Goal: Task Accomplishment & Management: Manage account settings

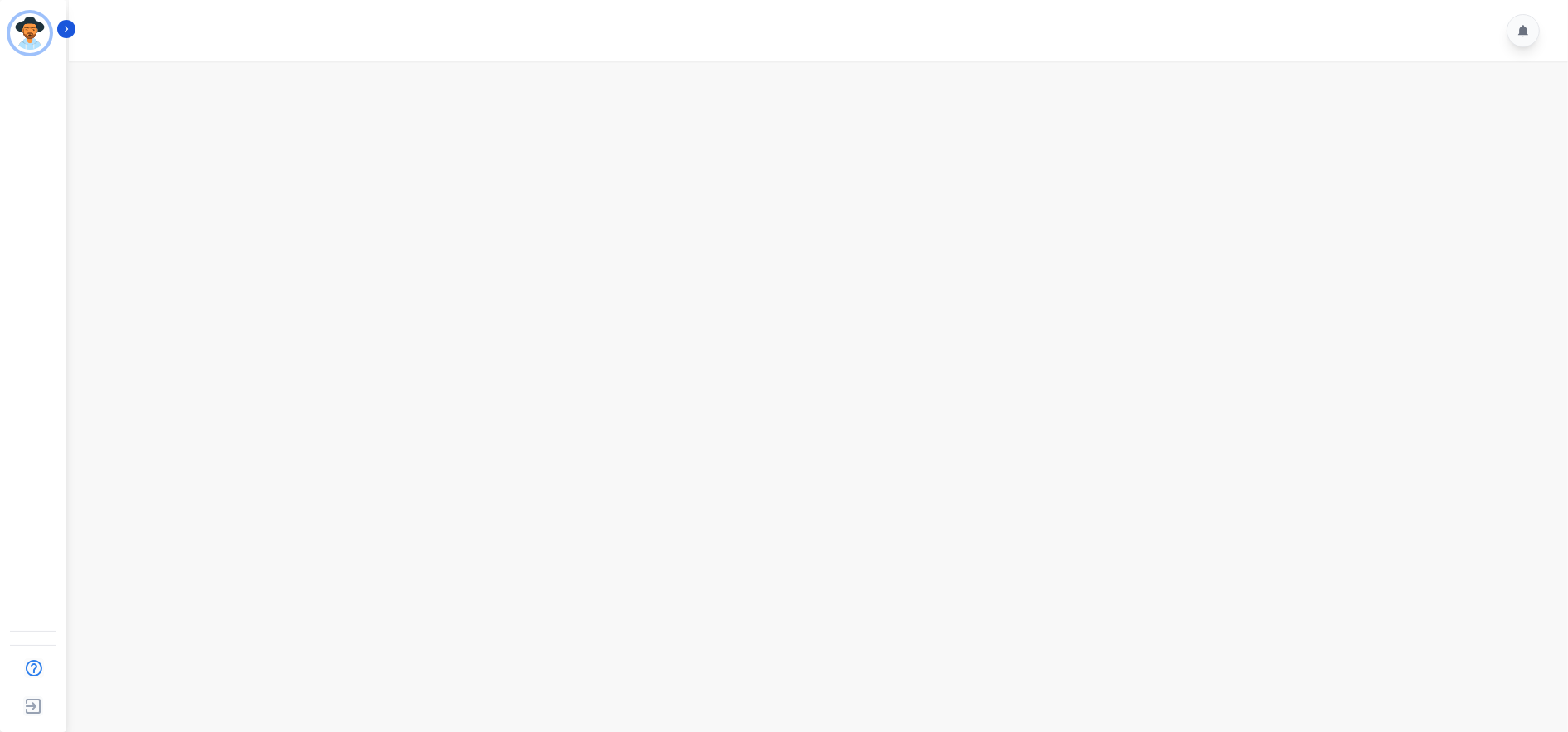
click at [251, 551] on main at bounding box center [815, 427] width 1504 height 732
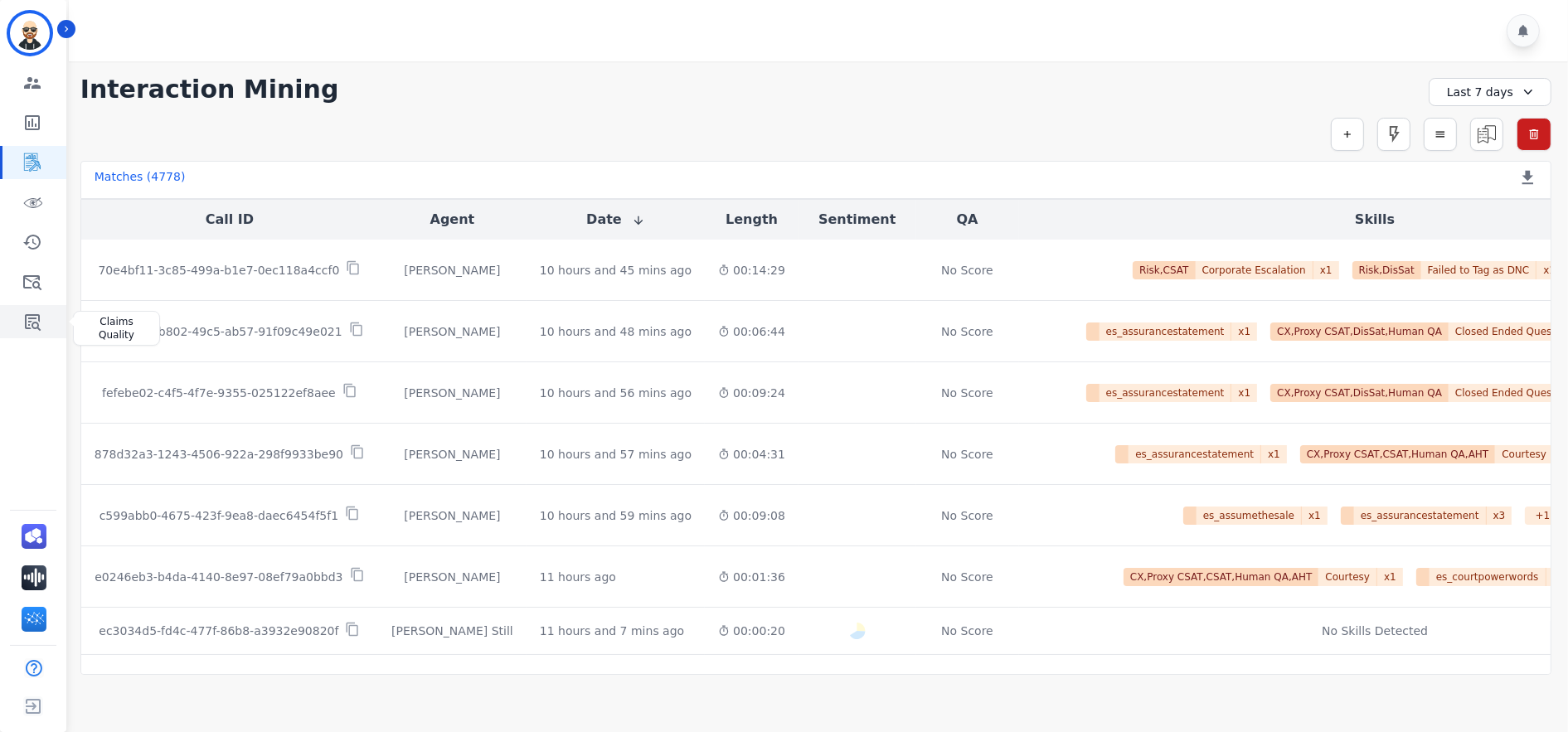
click at [45, 322] on link "Sidebar" at bounding box center [35, 321] width 64 height 33
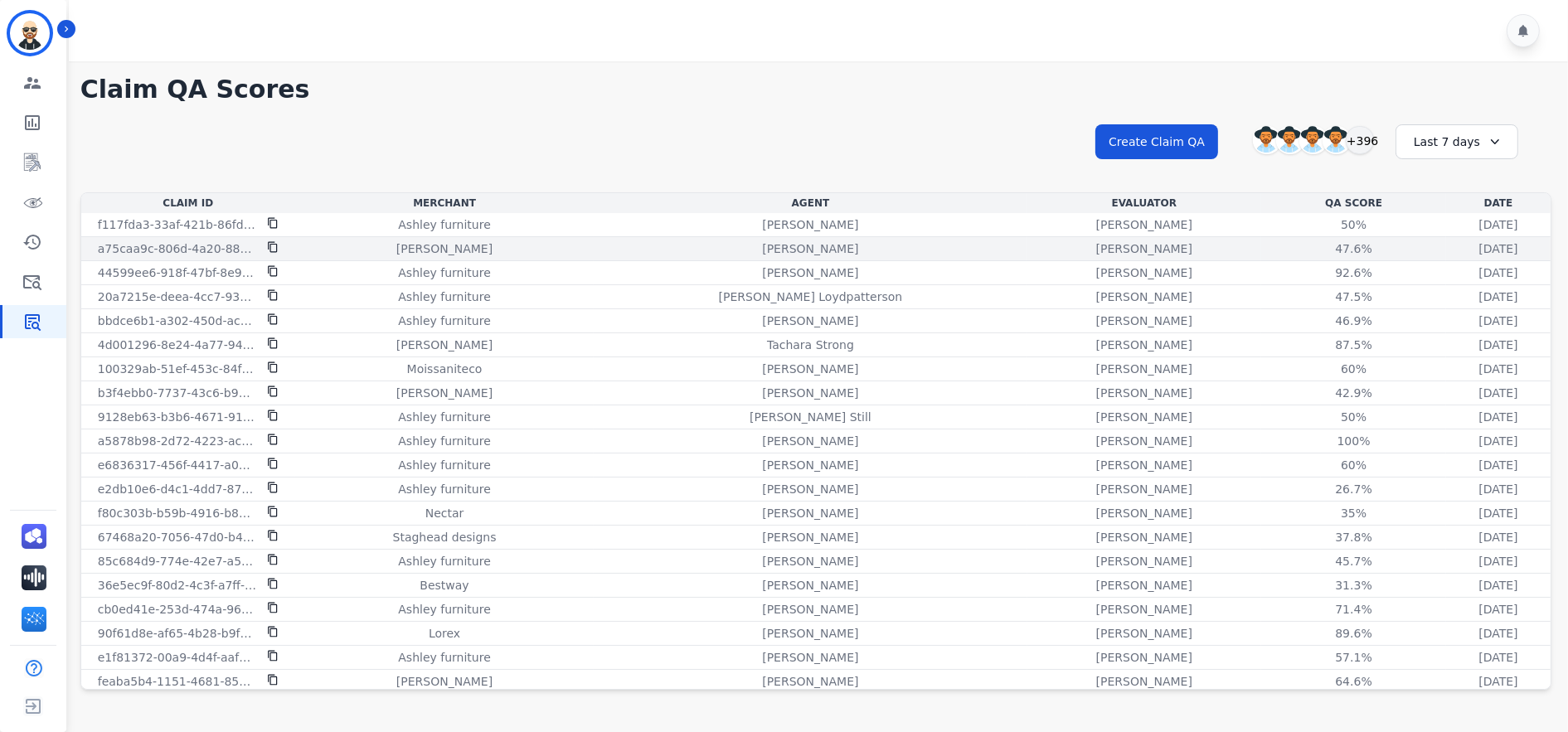
click at [1096, 243] on p "[PERSON_NAME]" at bounding box center [1144, 249] width 97 height 17
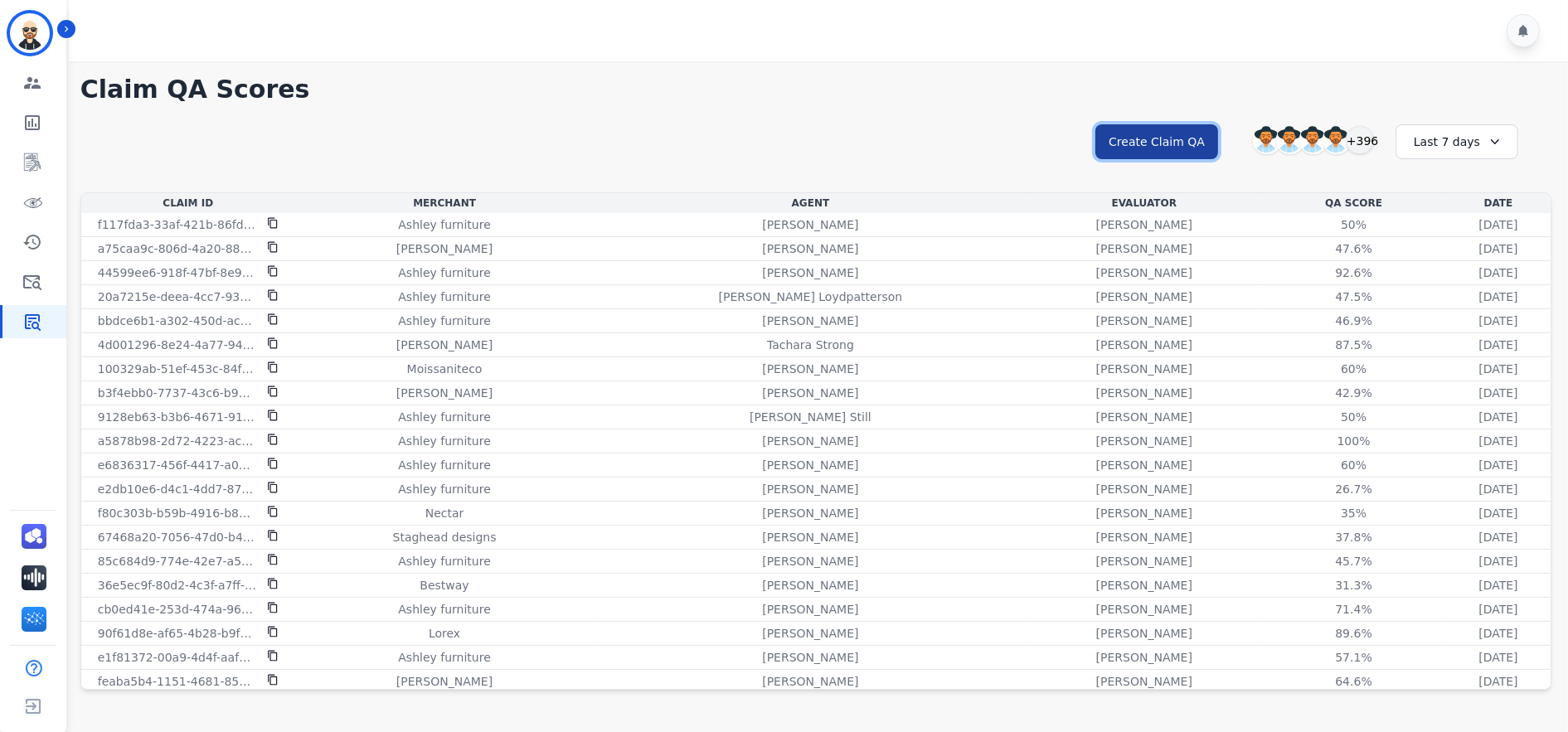
click at [1149, 133] on button "Create Claim QA" at bounding box center [1156, 141] width 123 height 35
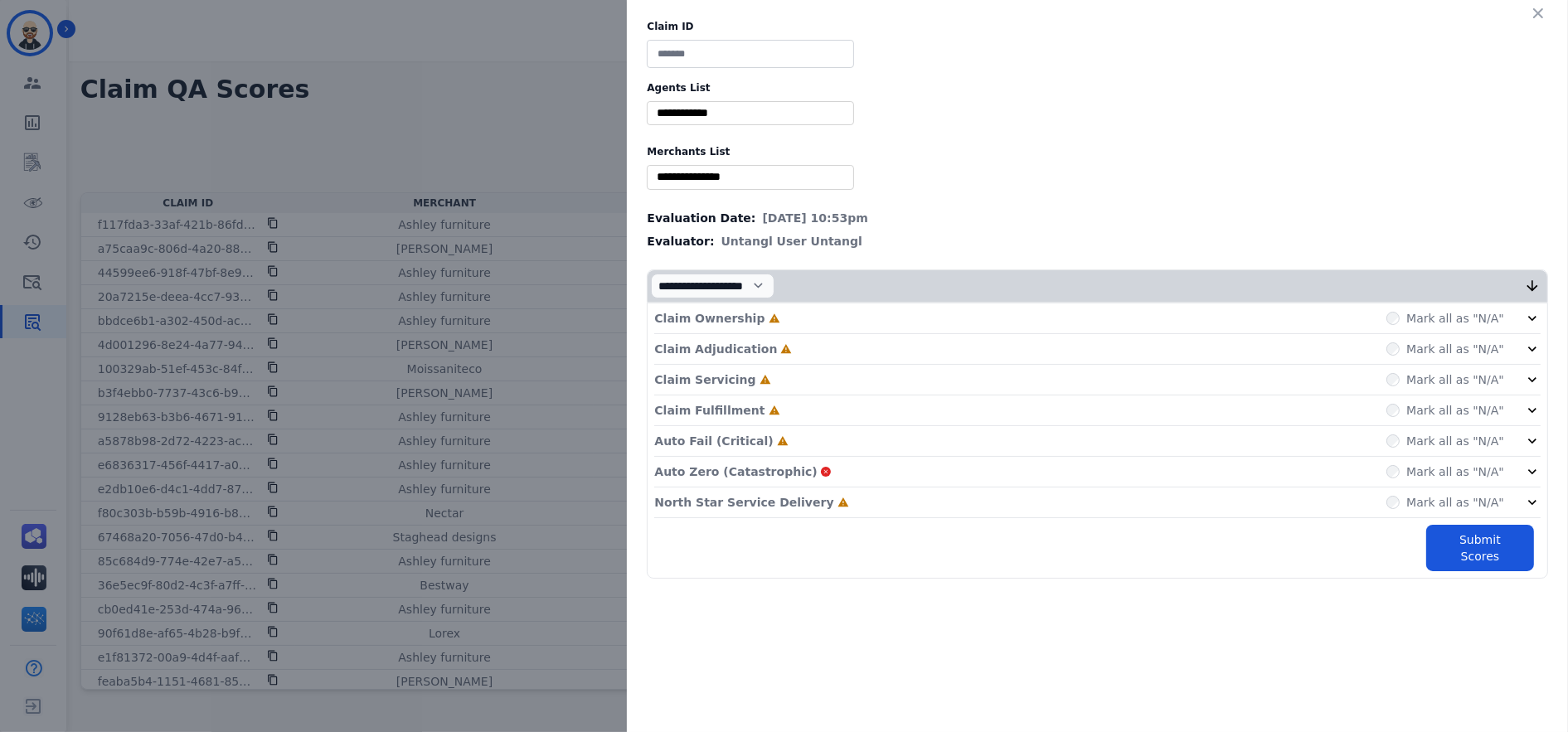
click at [919, 329] on div "Claim Ownership Incomplete Mark all as "N/A"" at bounding box center [1097, 319] width 886 height 31
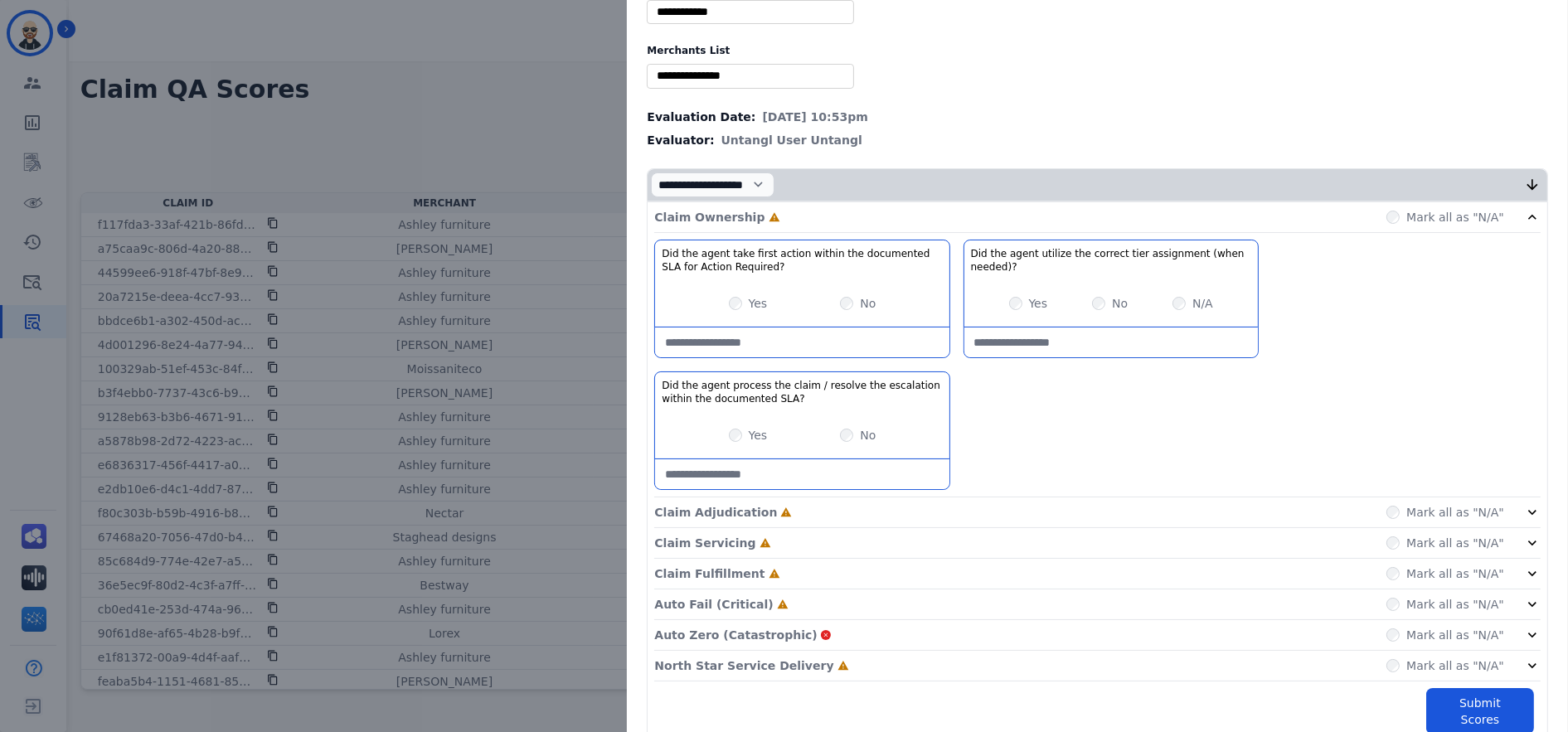
click at [1022, 528] on div "Claim Adjudication Incomplete Mark all as "N/A"" at bounding box center [1097, 543] width 886 height 31
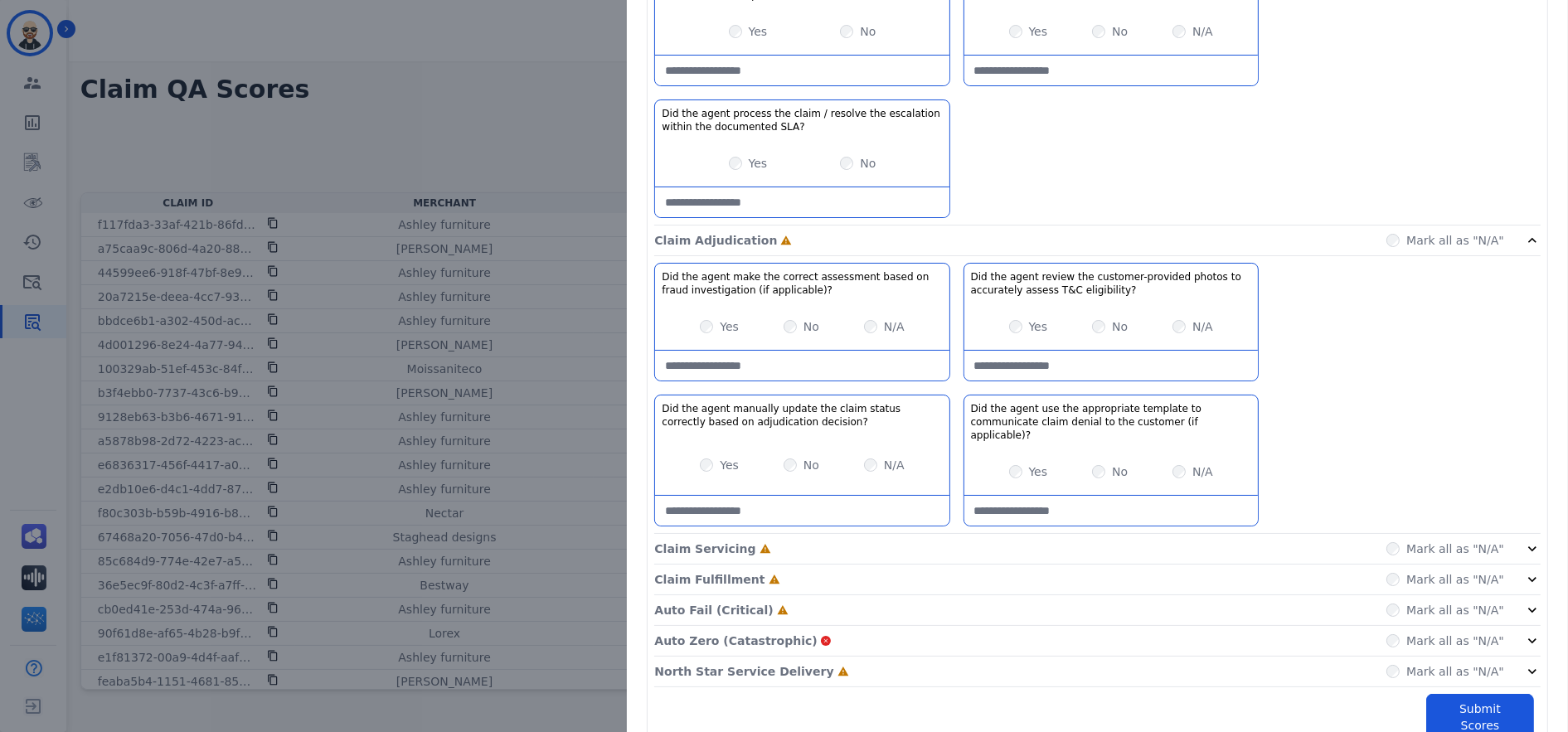
scroll to position [374, 0]
click at [1008, 595] on div "Claim Servicing Incomplete Mark all as "N/A"" at bounding box center [1097, 610] width 886 height 31
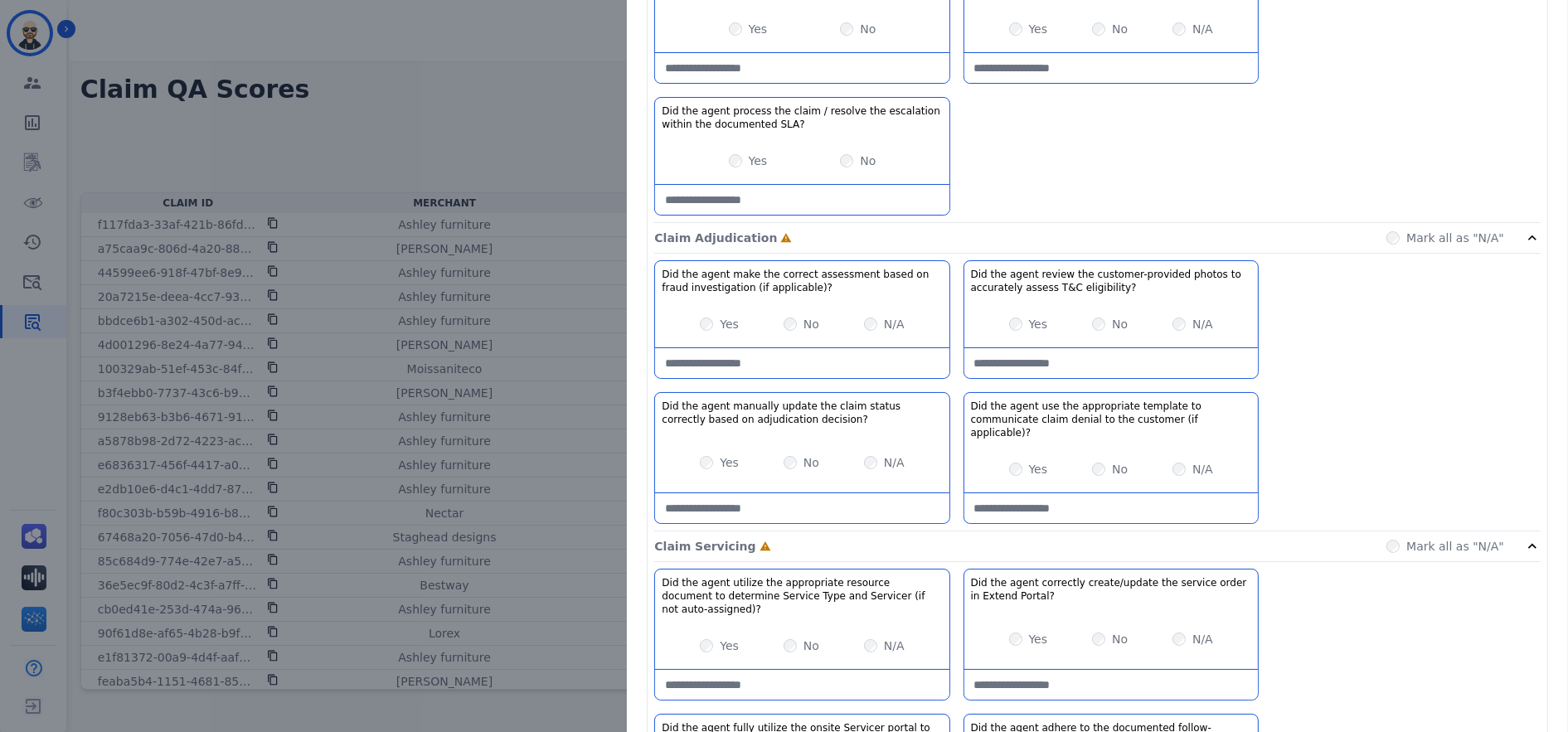
scroll to position [0, 0]
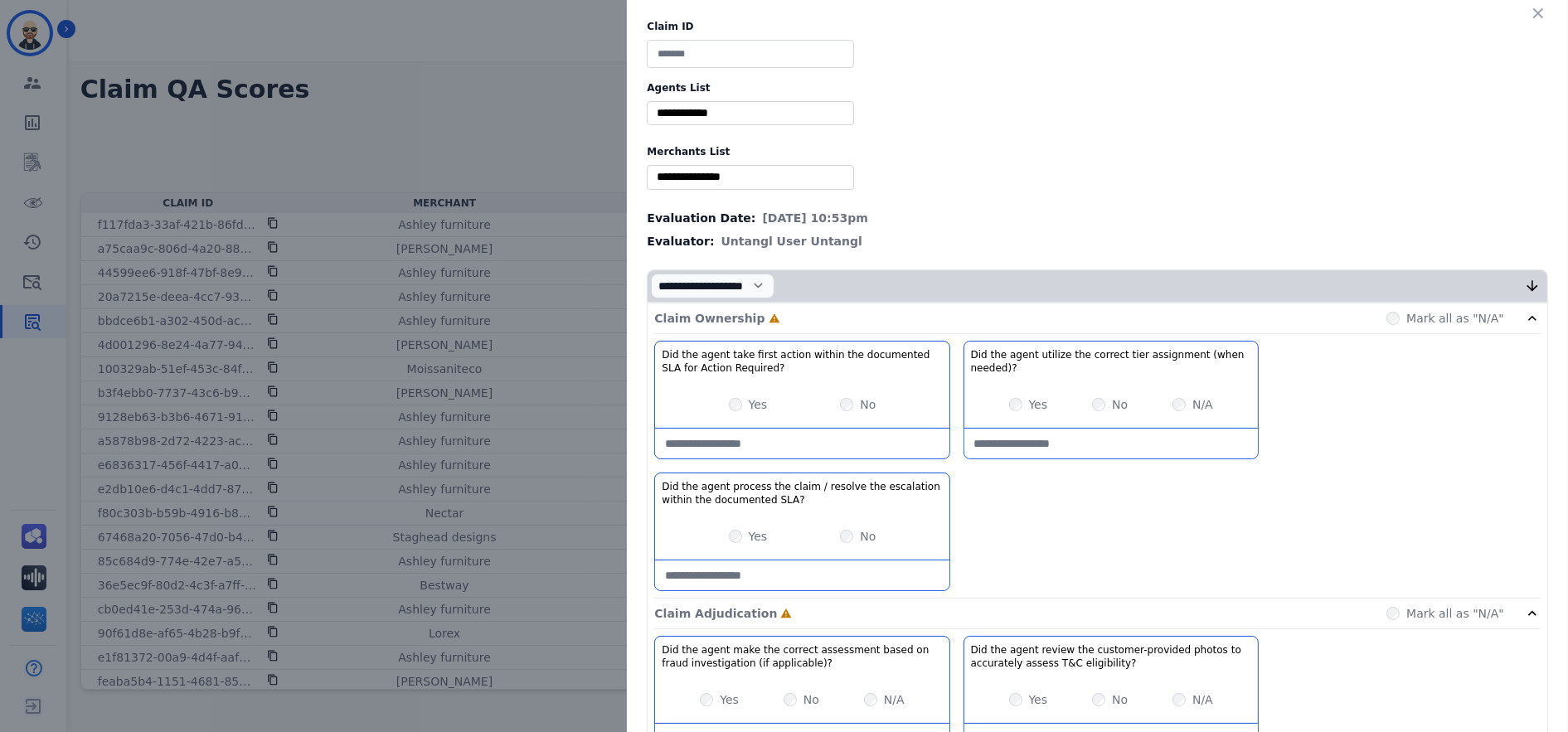
click at [1530, 12] on icon "button" at bounding box center [1538, 13] width 17 height 17
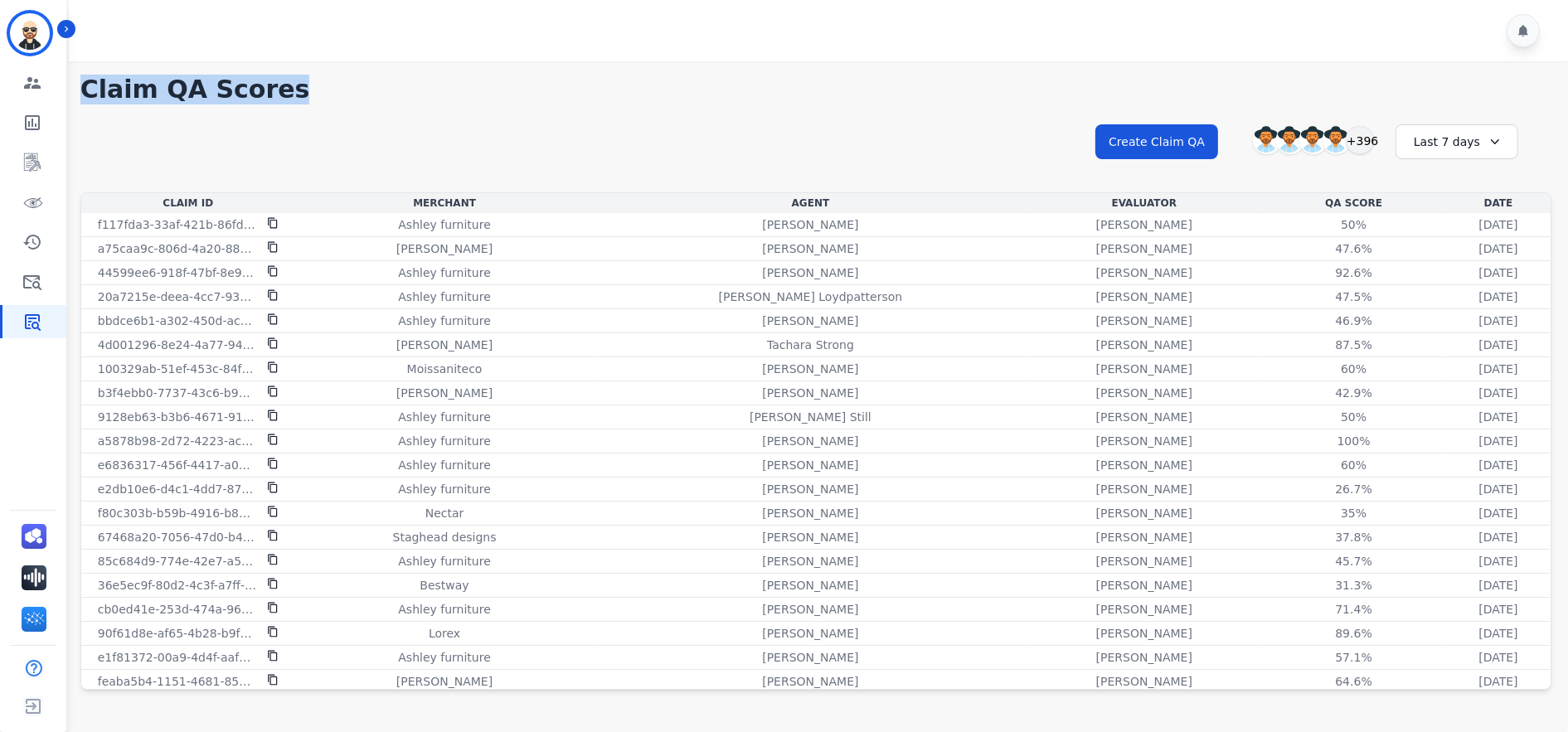
drag, startPoint x: 257, startPoint y: 92, endPoint x: 85, endPoint y: 87, distance: 172.1
click at [85, 87] on h1 "Claim QA Scores" at bounding box center [815, 89] width 1471 height 30
copy h1 "Claim QA Scores"
click at [1178, 142] on button "Create Claim QA" at bounding box center [1156, 141] width 123 height 35
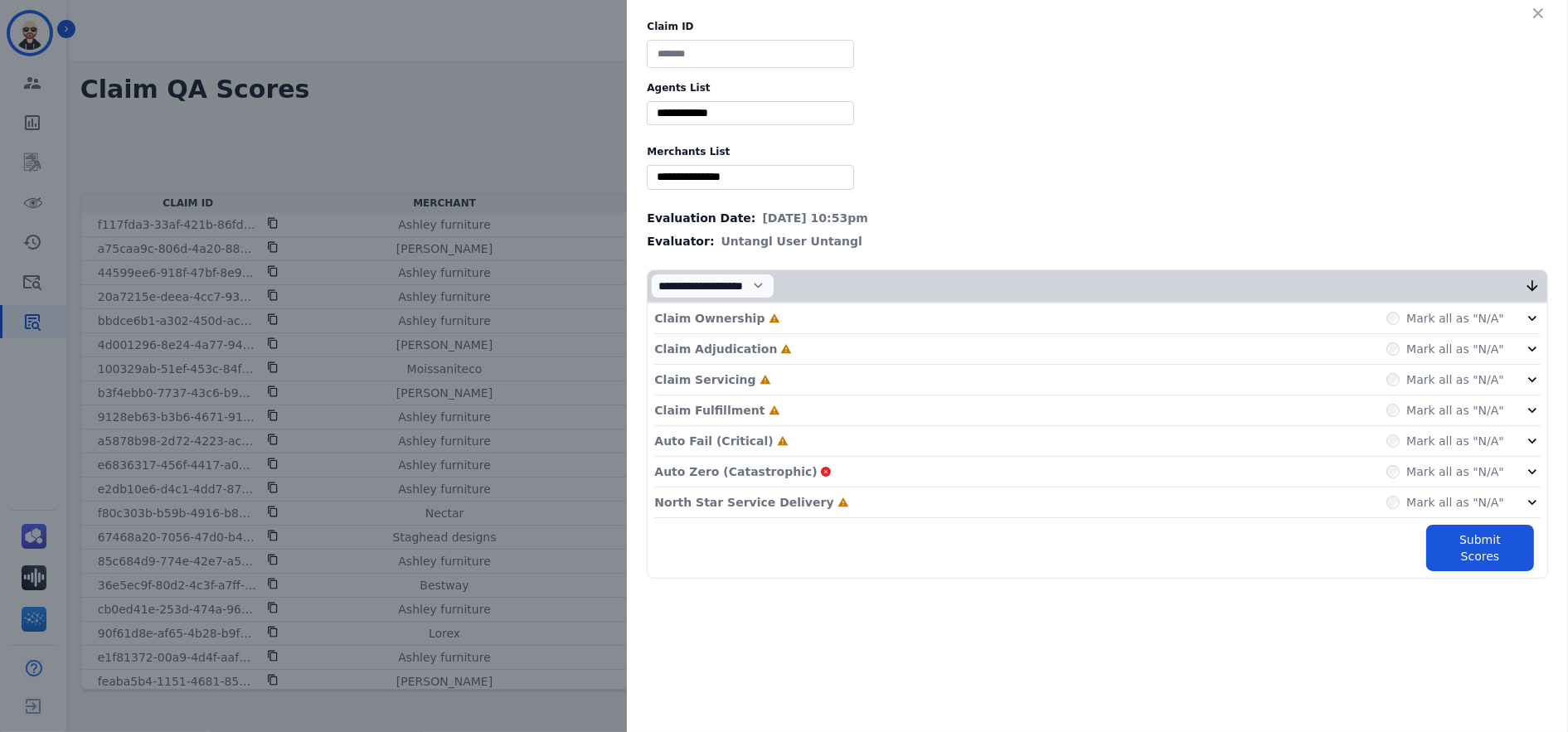
click at [766, 118] on input "selected options" at bounding box center [750, 113] width 199 height 18
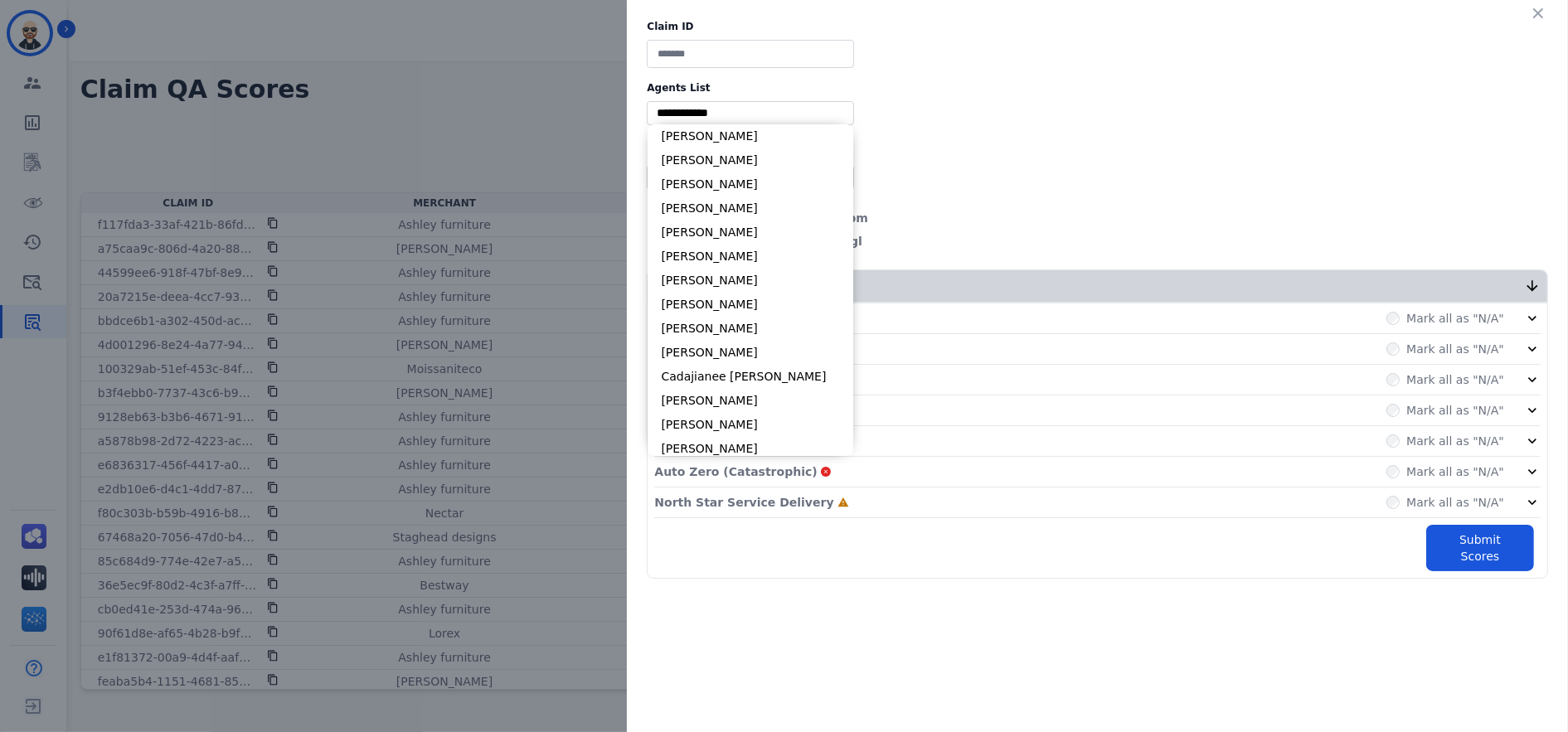
click at [971, 88] on label "Agents List" at bounding box center [1098, 88] width 901 height 13
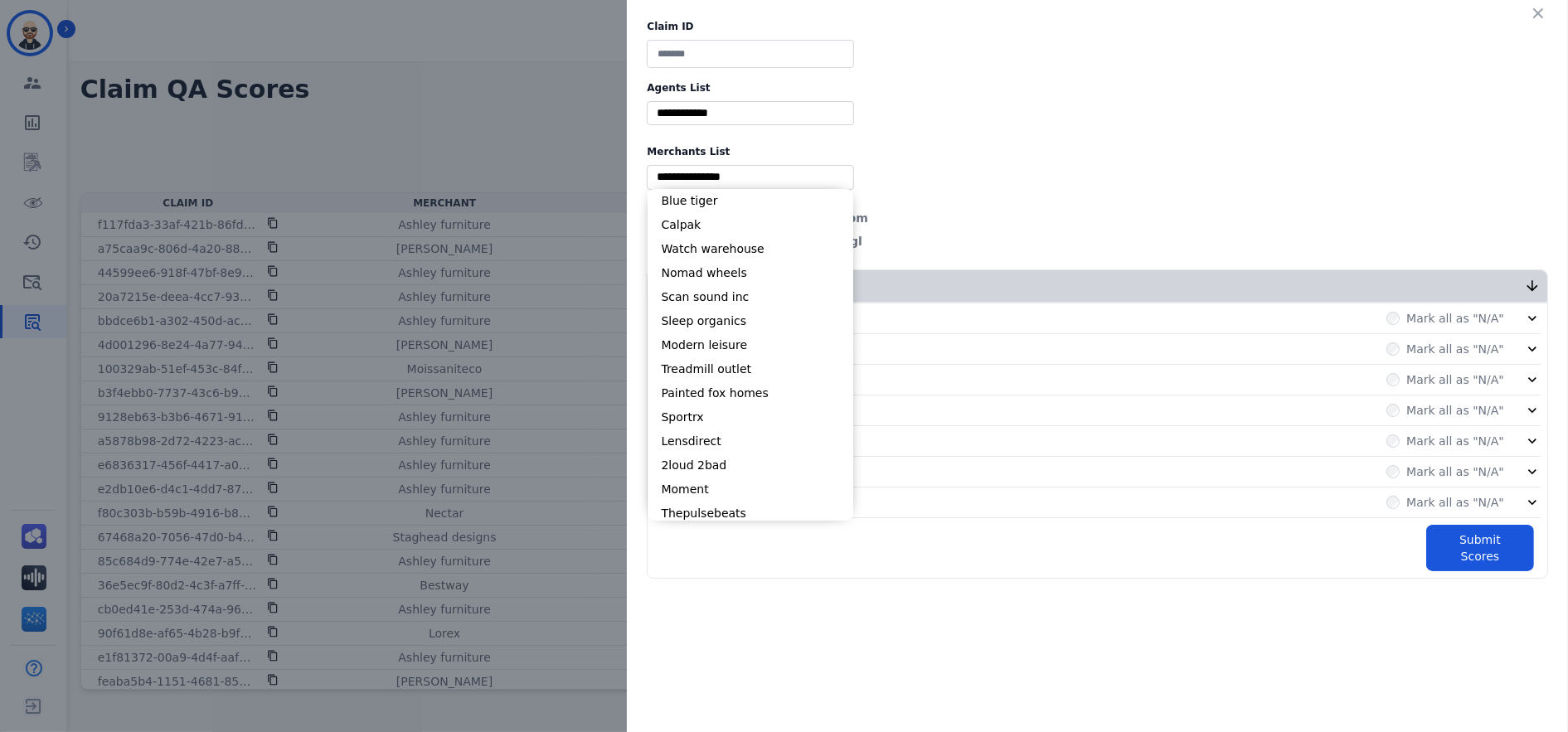
click at [807, 175] on input "selected options" at bounding box center [750, 177] width 199 height 18
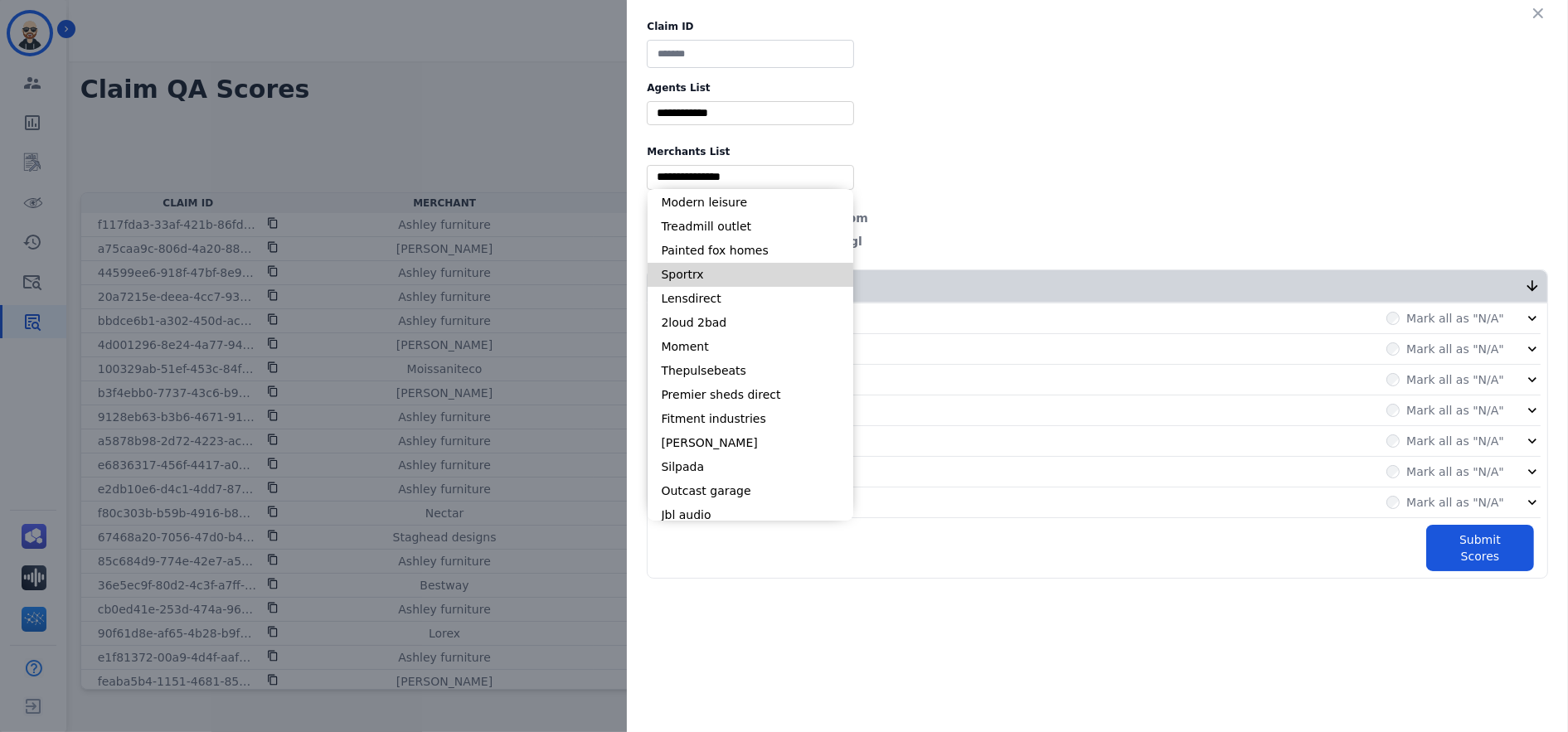
scroll to position [150, 0]
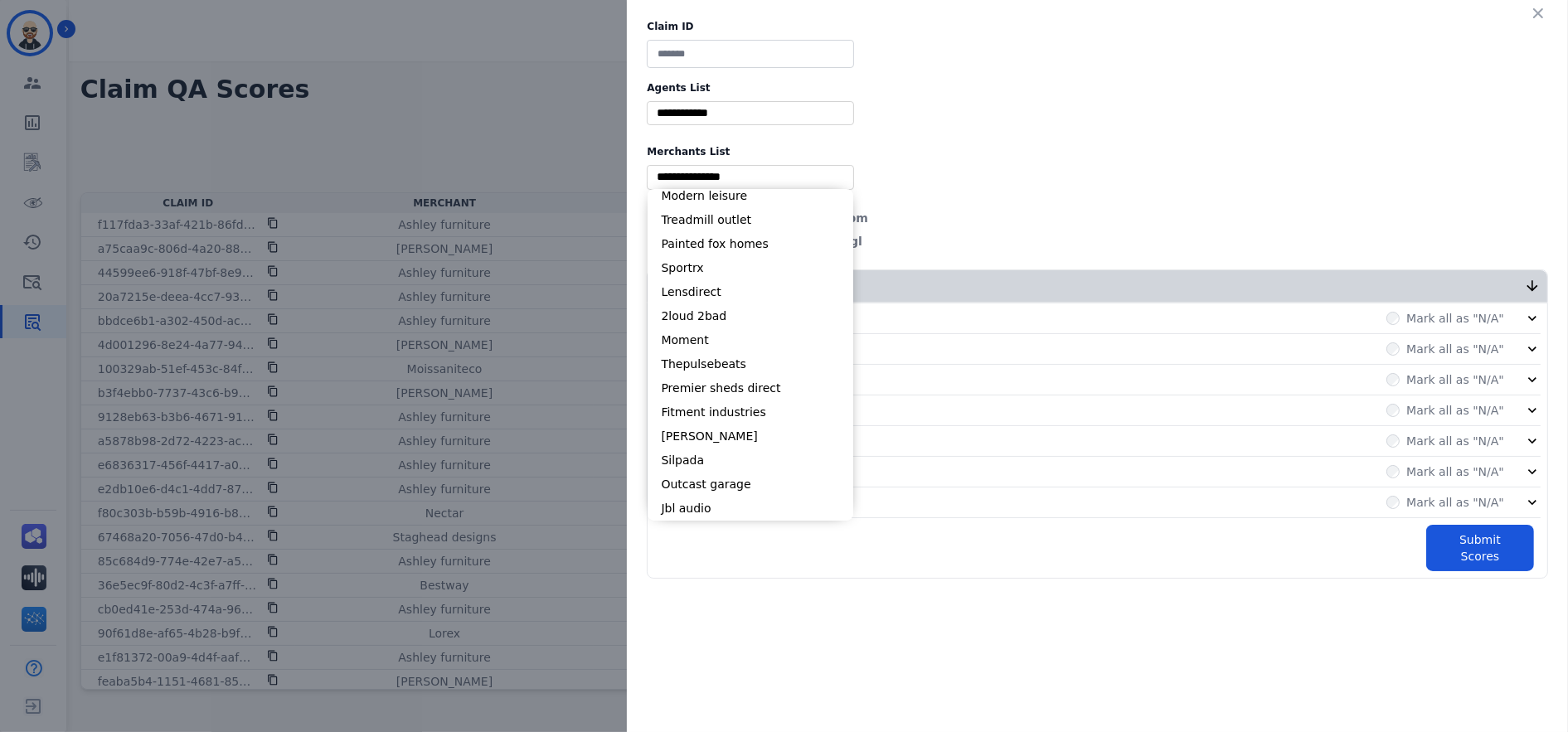
click at [1157, 181] on div "** Blue tiger Calpak Watch warehouse Nomad wheels Scan sound inc Sleep organics…" at bounding box center [1098, 176] width 901 height 24
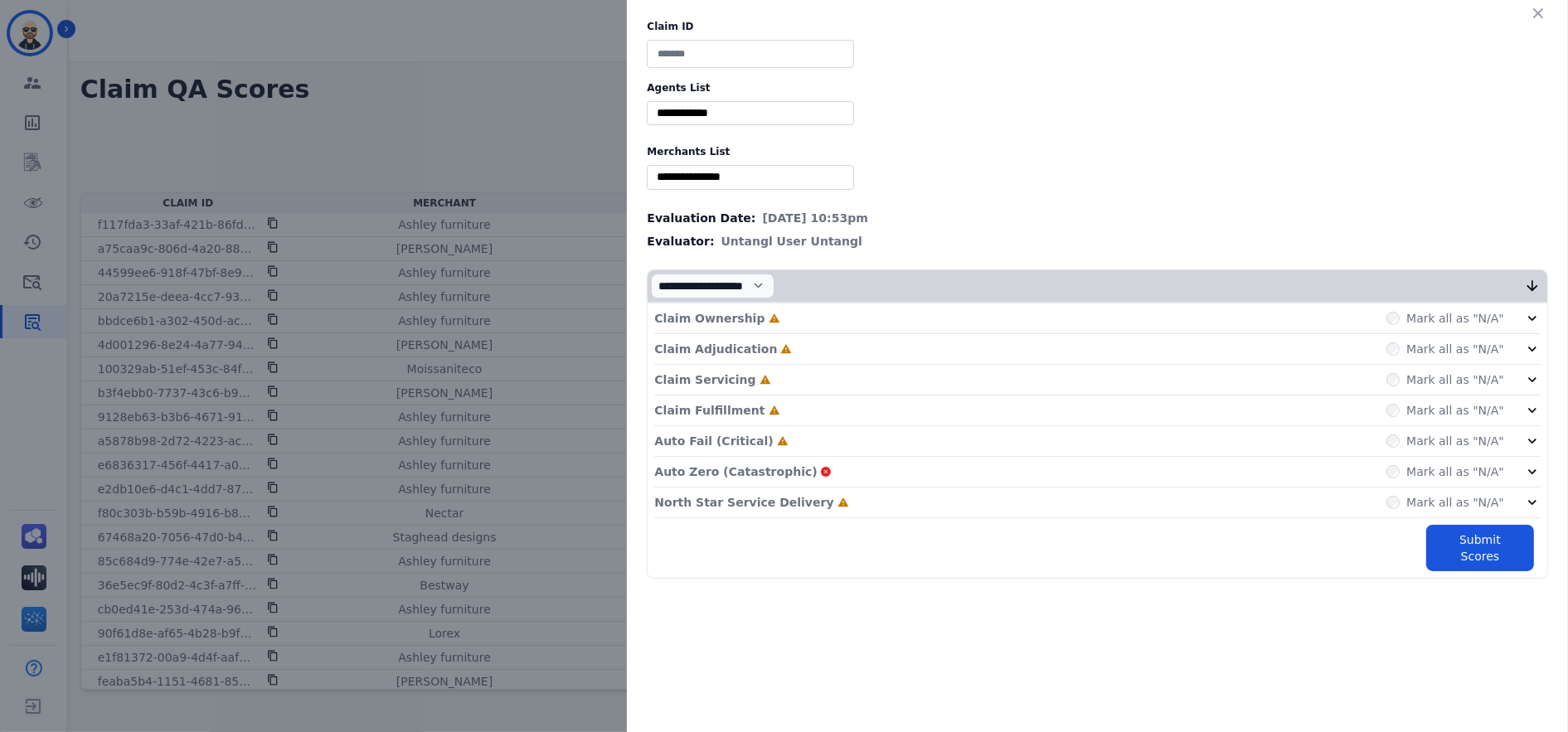
click at [725, 41] on input at bounding box center [751, 54] width 207 height 28
click at [723, 42] on input at bounding box center [751, 54] width 207 height 28
click at [1050, 158] on div "Claim ID Agents List ** [PERSON_NAME] [PERSON_NAME] [PERSON_NAME] [PERSON_NAME]…" at bounding box center [1097, 299] width 941 height 598
click at [775, 282] on select "**********" at bounding box center [713, 286] width 124 height 25
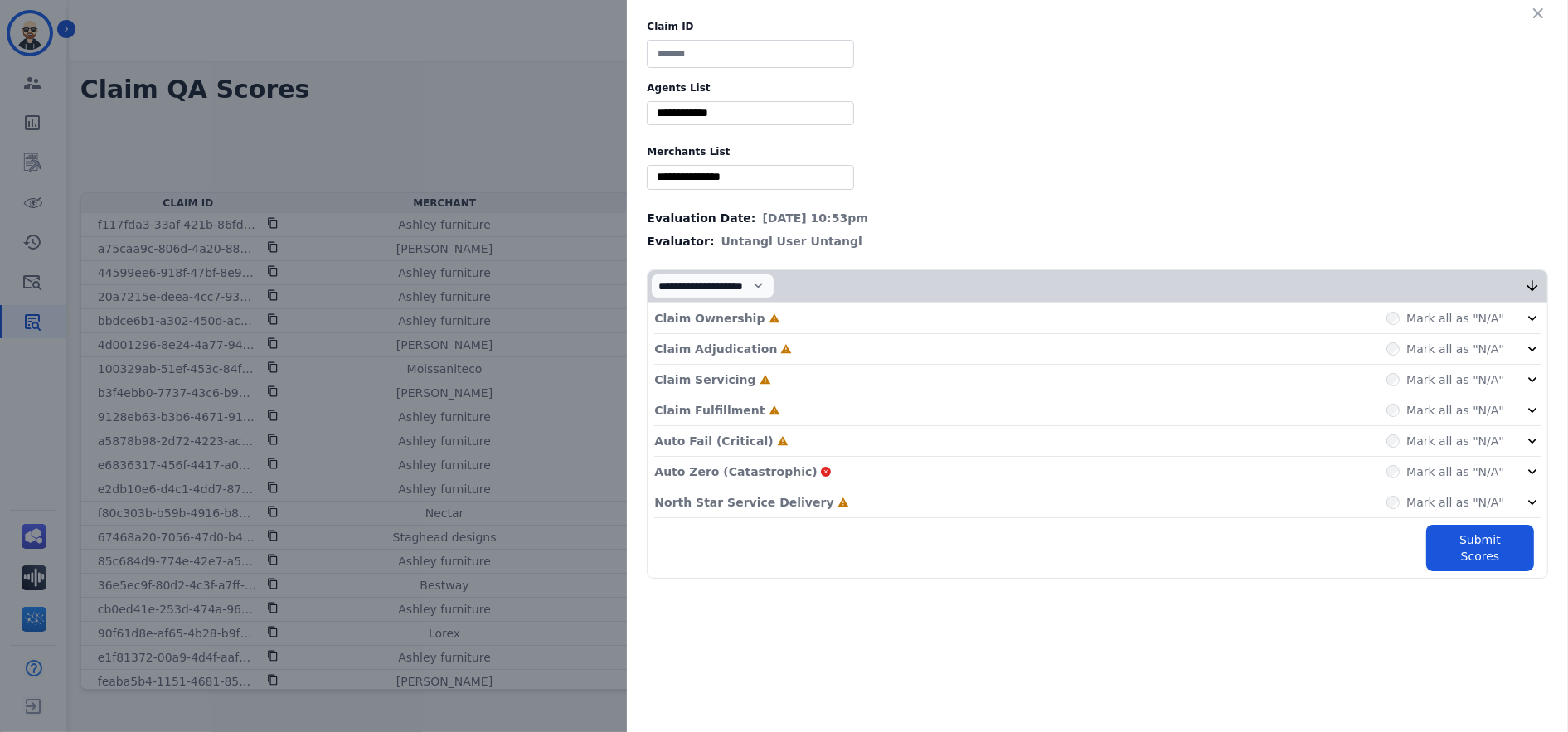
click at [975, 228] on div "Claim ID Agents List ** [PERSON_NAME] [PERSON_NAME] [PERSON_NAME] [PERSON_NAME]…" at bounding box center [1097, 299] width 941 height 598
click at [1533, 284] on icon at bounding box center [1532, 286] width 17 height 17
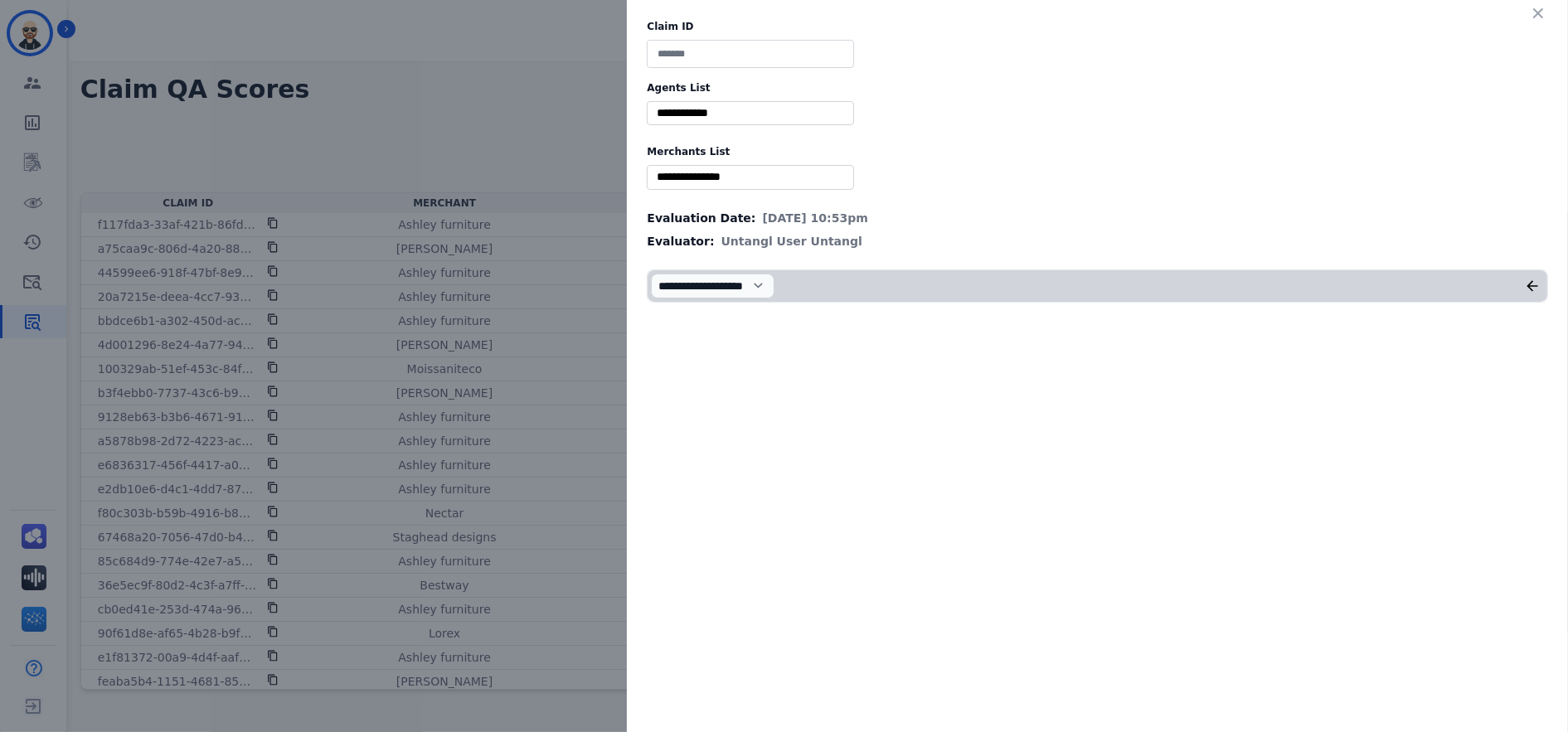
click at [1533, 284] on icon at bounding box center [1532, 286] width 17 height 17
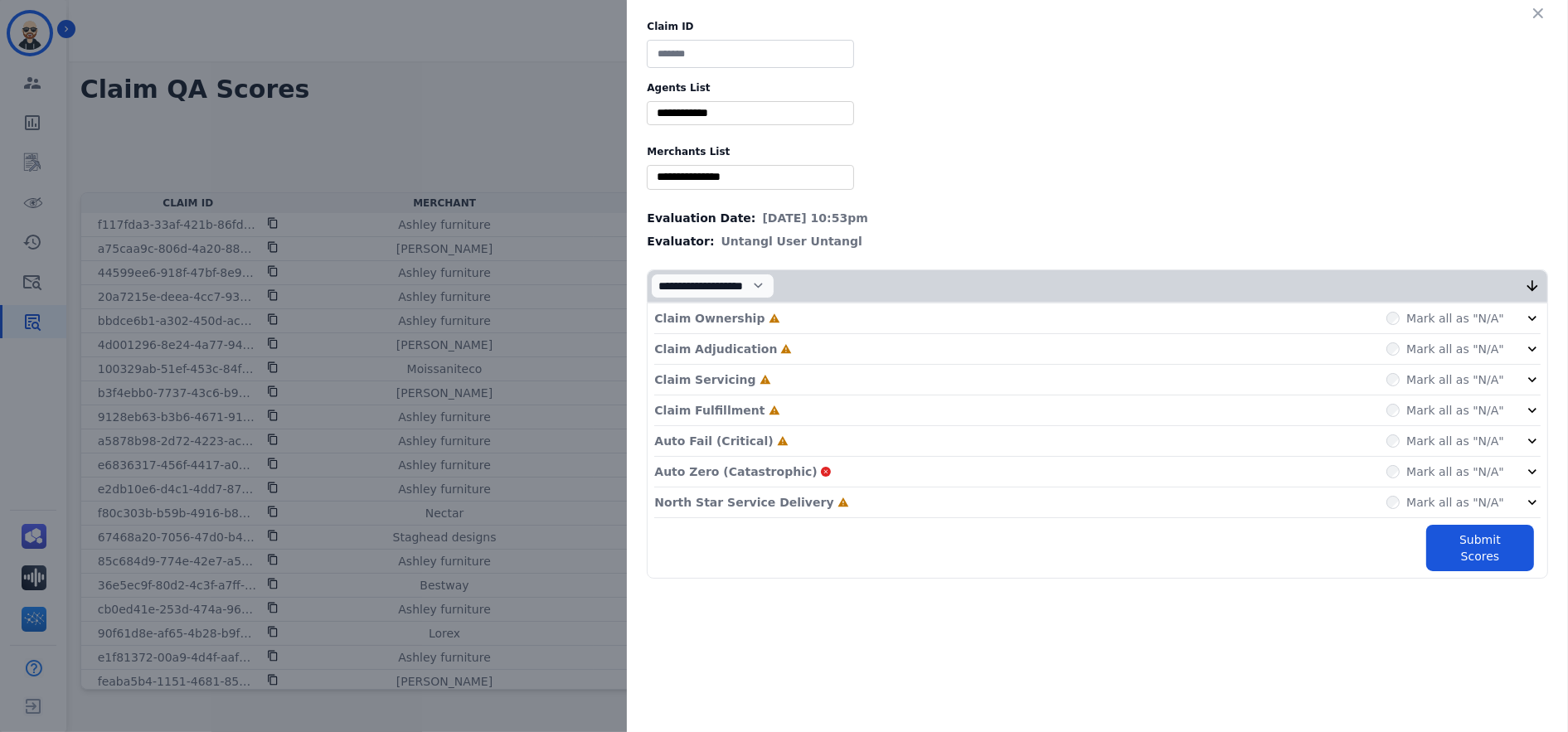
click at [1297, 316] on div "Claim Ownership Incomplete Mark all as "N/A"" at bounding box center [1097, 319] width 886 height 31
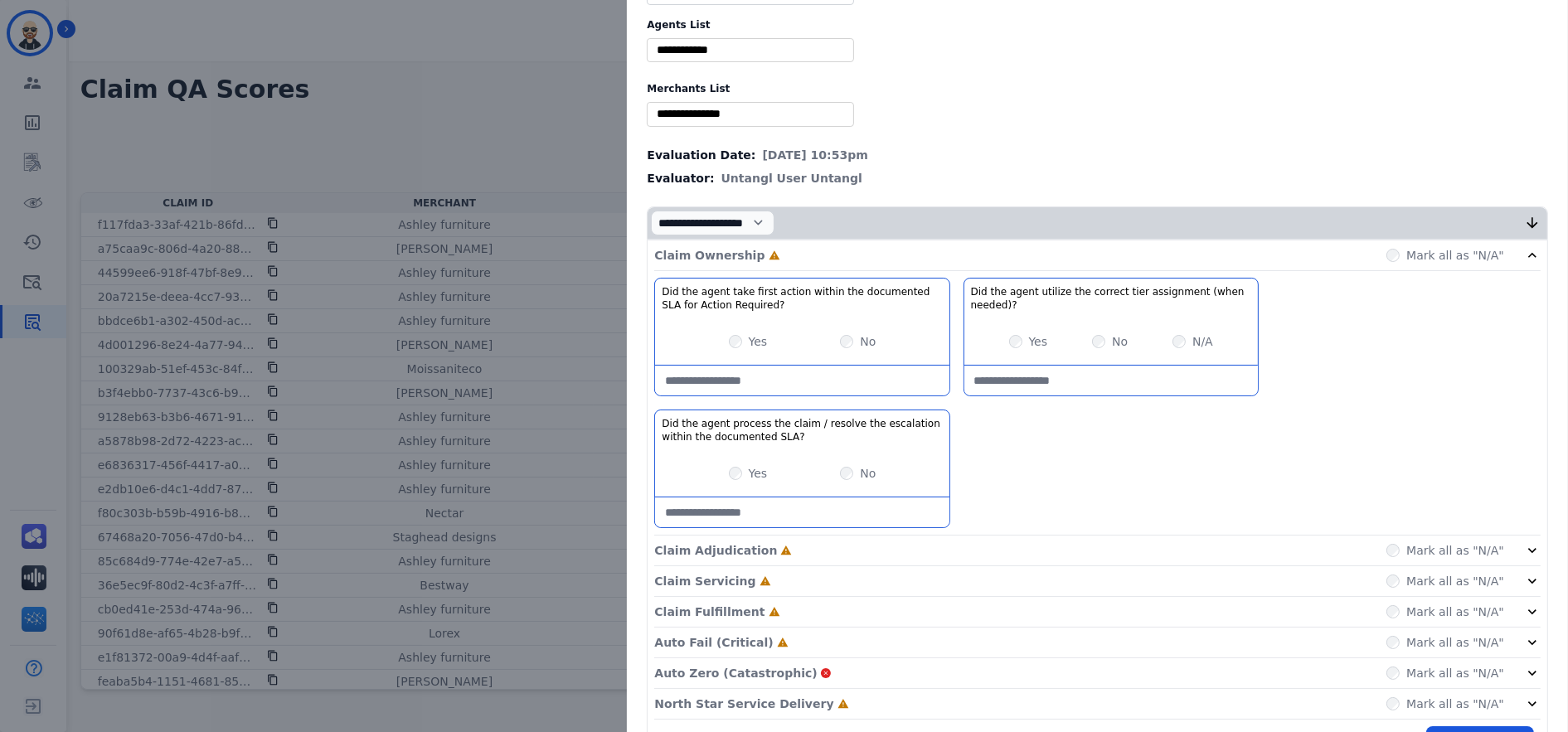
scroll to position [111, 0]
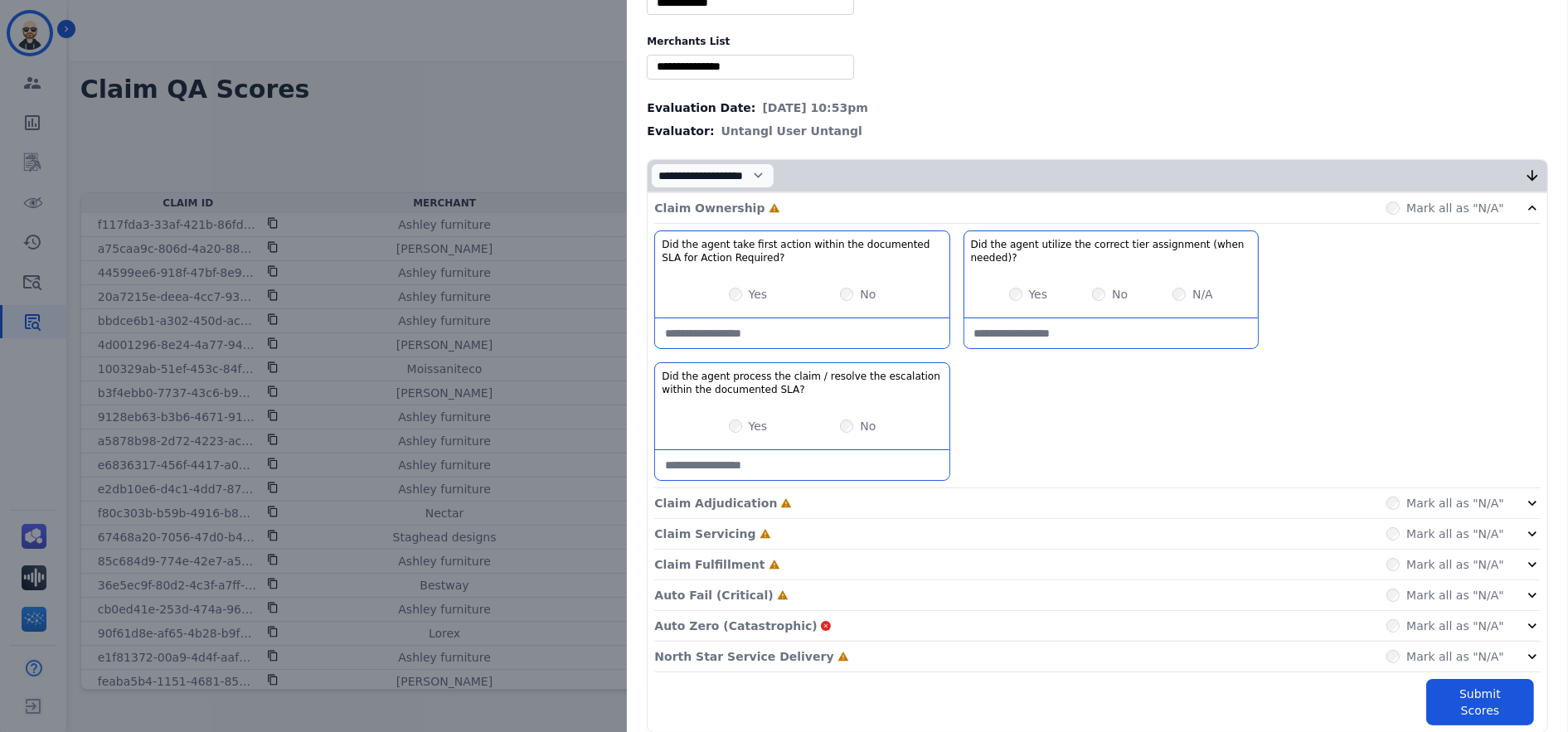
click at [975, 519] on div "Claim Adjudication Incomplete Mark all as "N/A"" at bounding box center [1097, 534] width 886 height 31
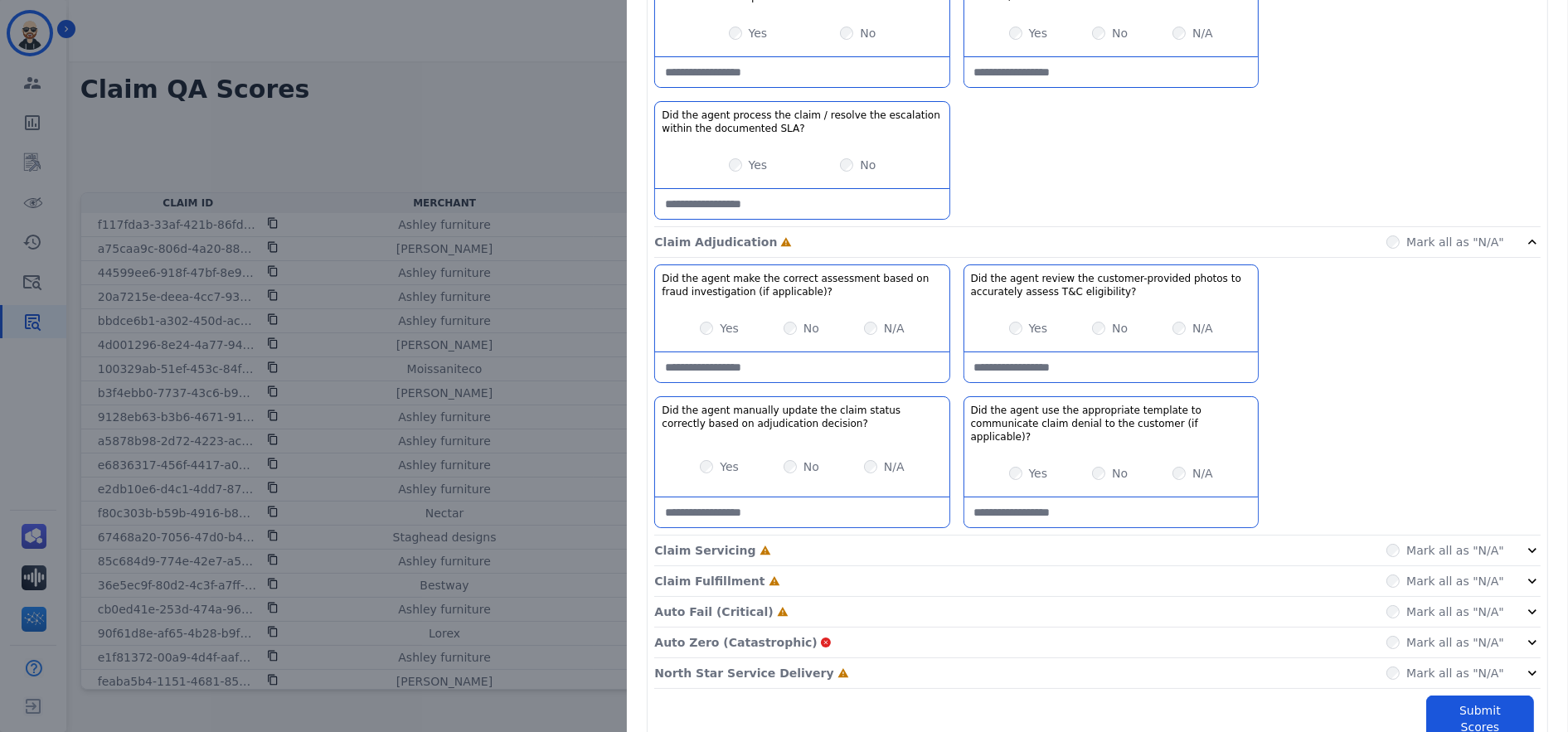
scroll to position [374, 0]
click at [952, 595] on div "Claim Servicing Incomplete Mark all as "N/A"" at bounding box center [1097, 610] width 886 height 31
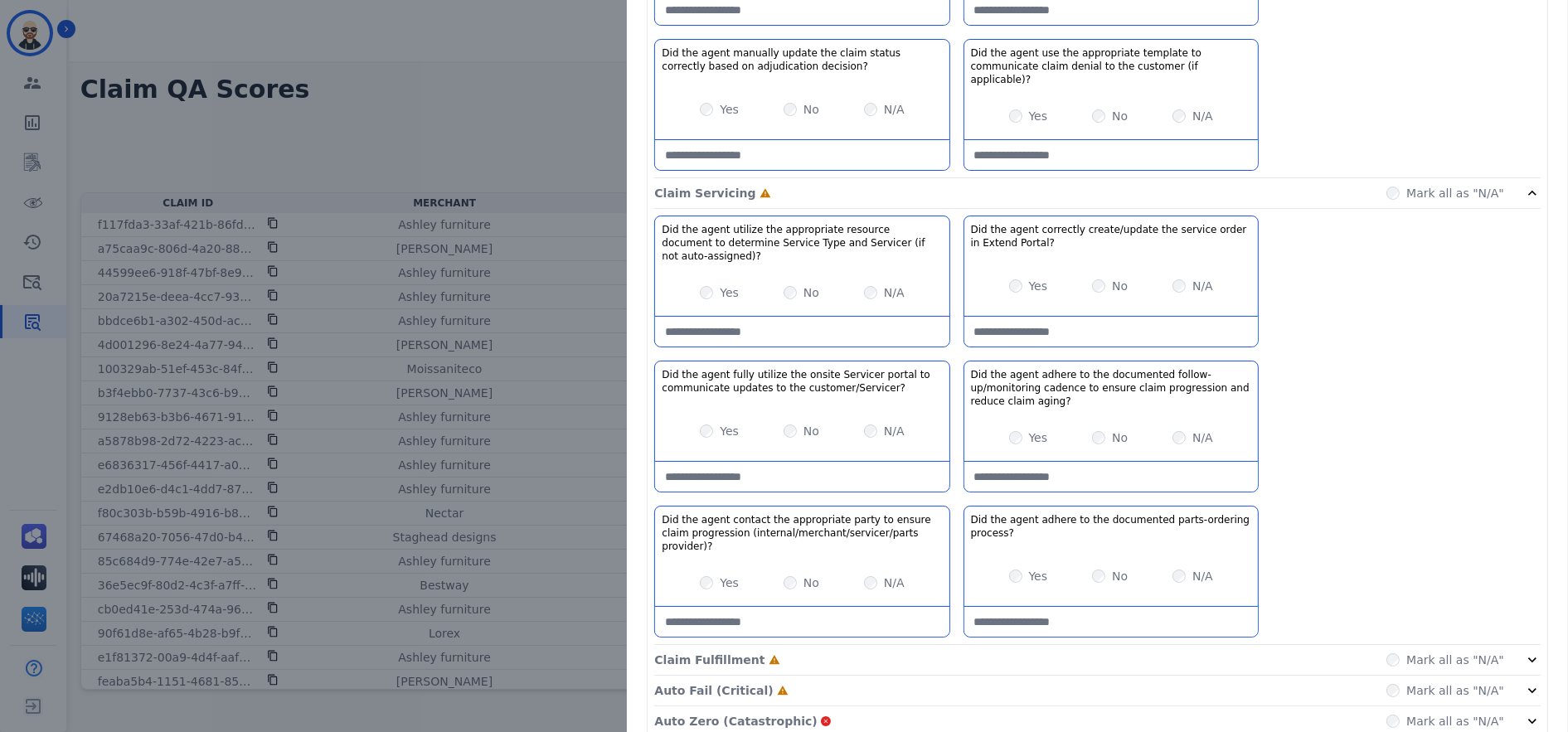
scroll to position [782, 0]
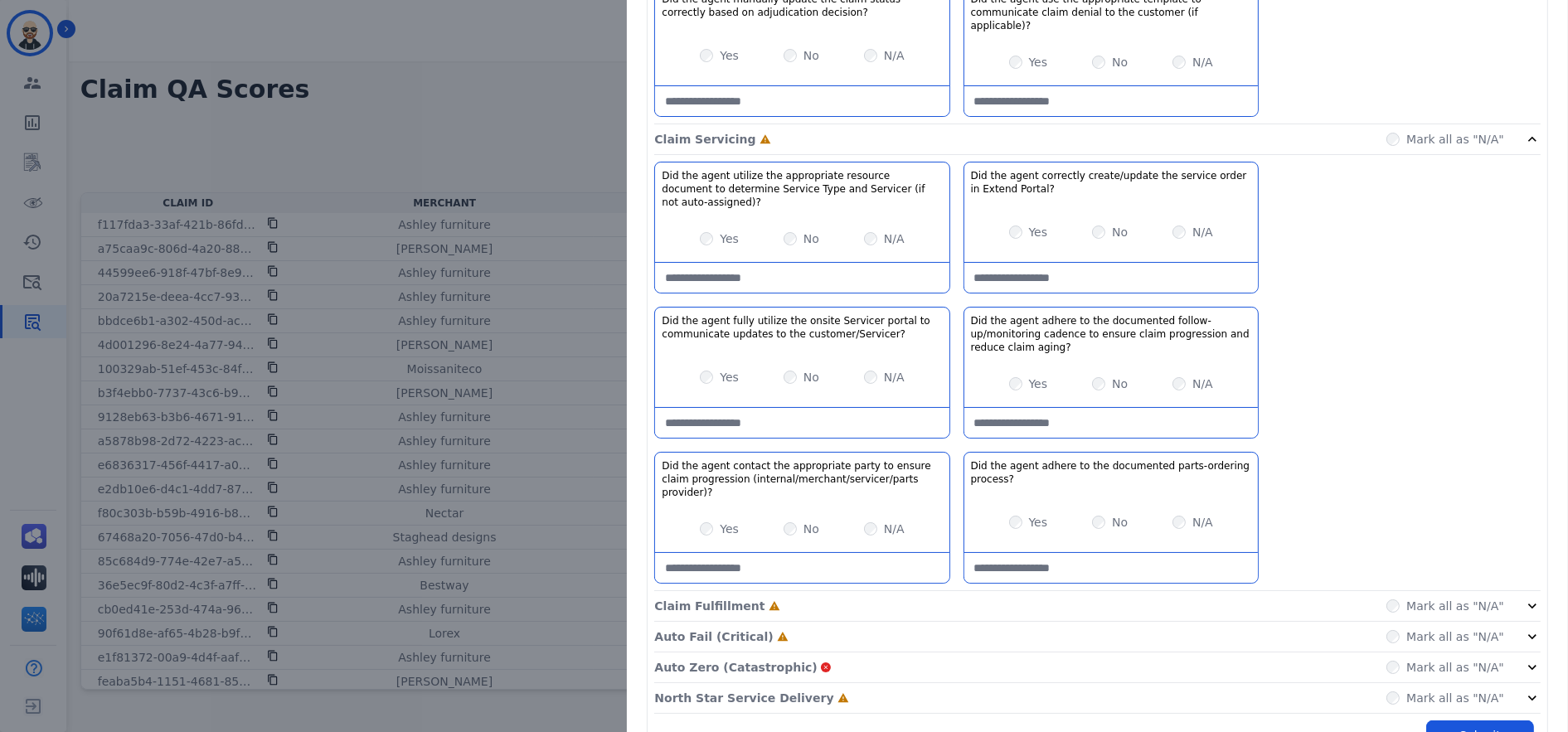
click at [893, 683] on div "Claim Fulfillment Incomplete Mark all as "N/A"" at bounding box center [1097, 698] width 886 height 31
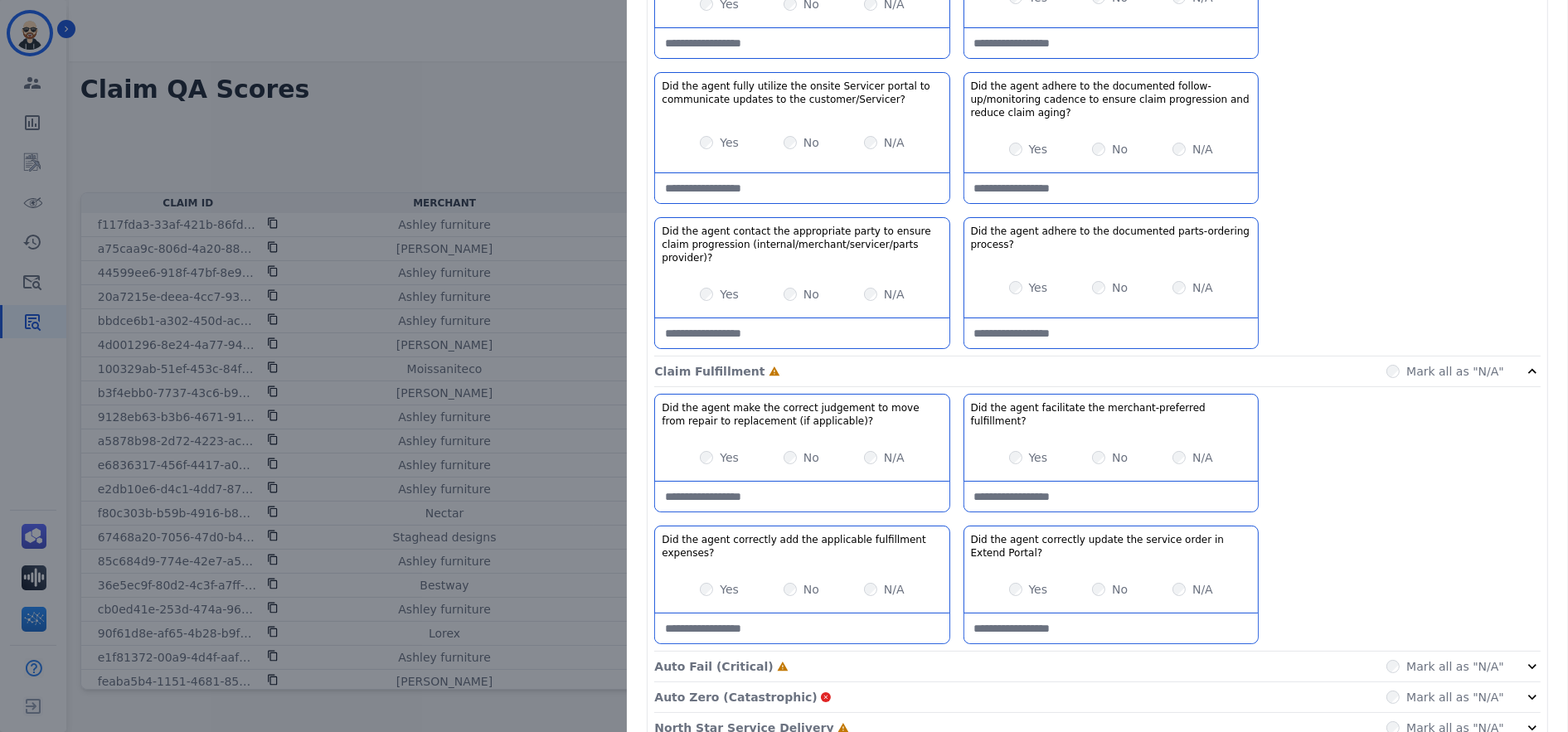
scroll to position [1046, 0]
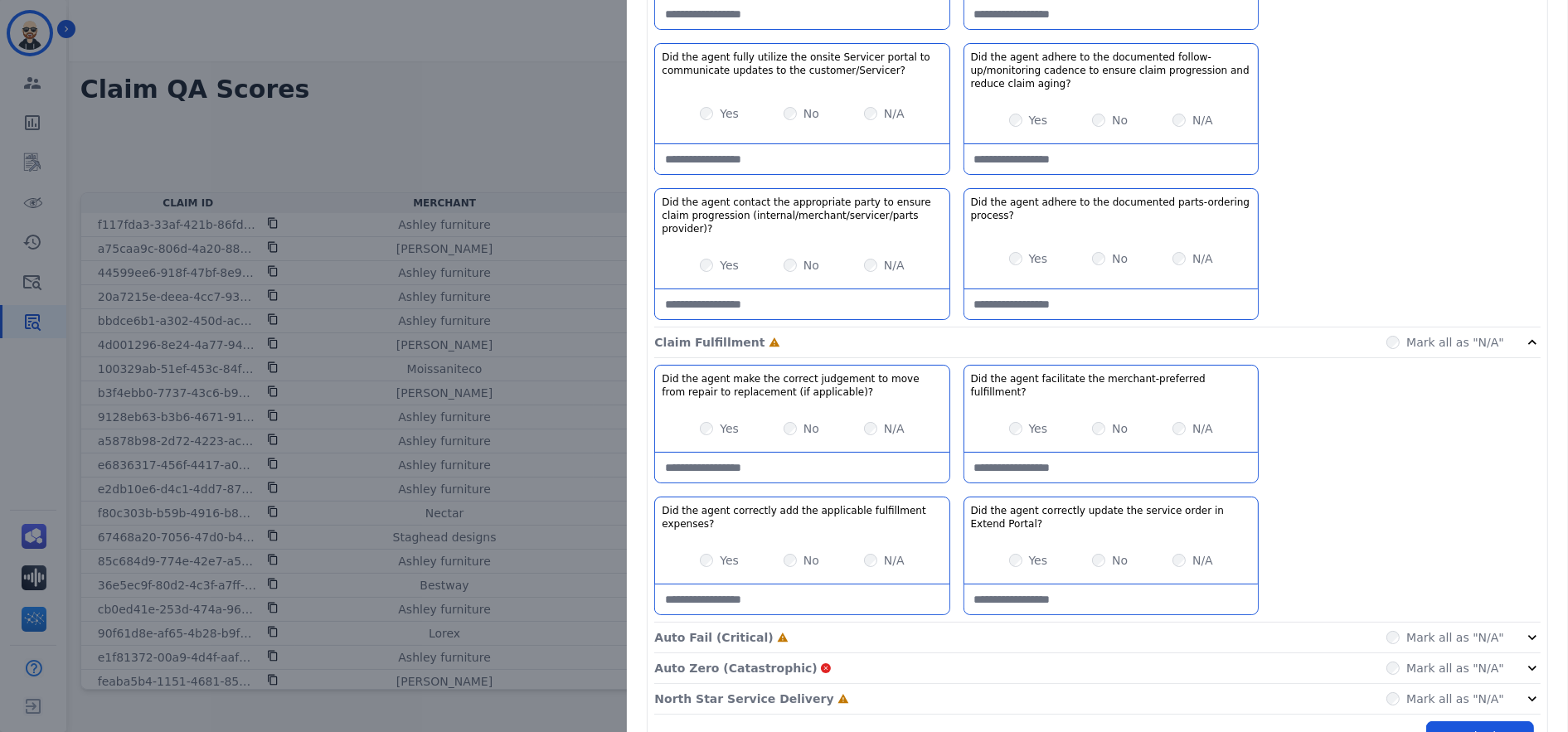
click at [894, 622] on div "Auto Fail (Critical) Incomplete Mark all as "N/A"" at bounding box center [1097, 637] width 886 height 31
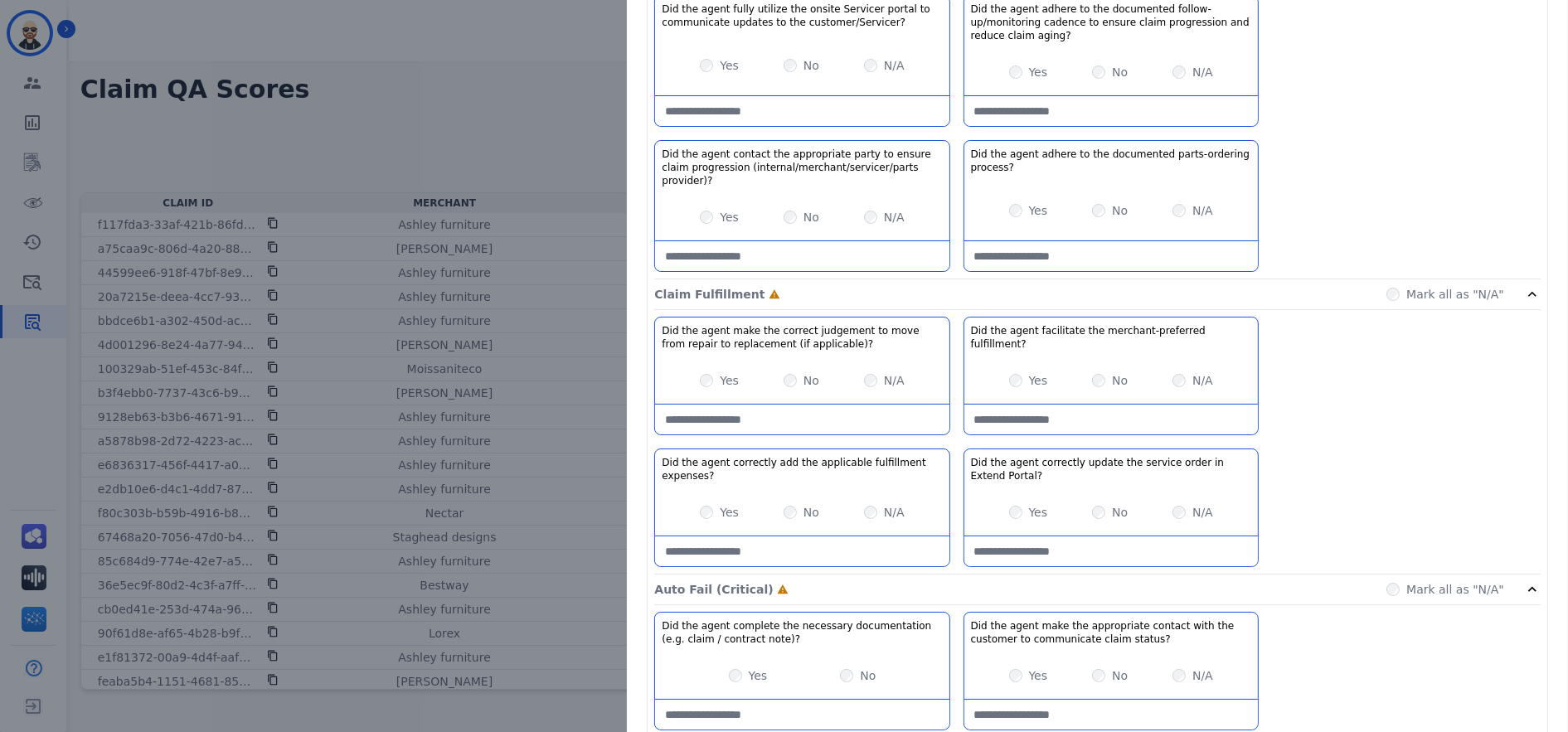
scroll to position [1441, 0]
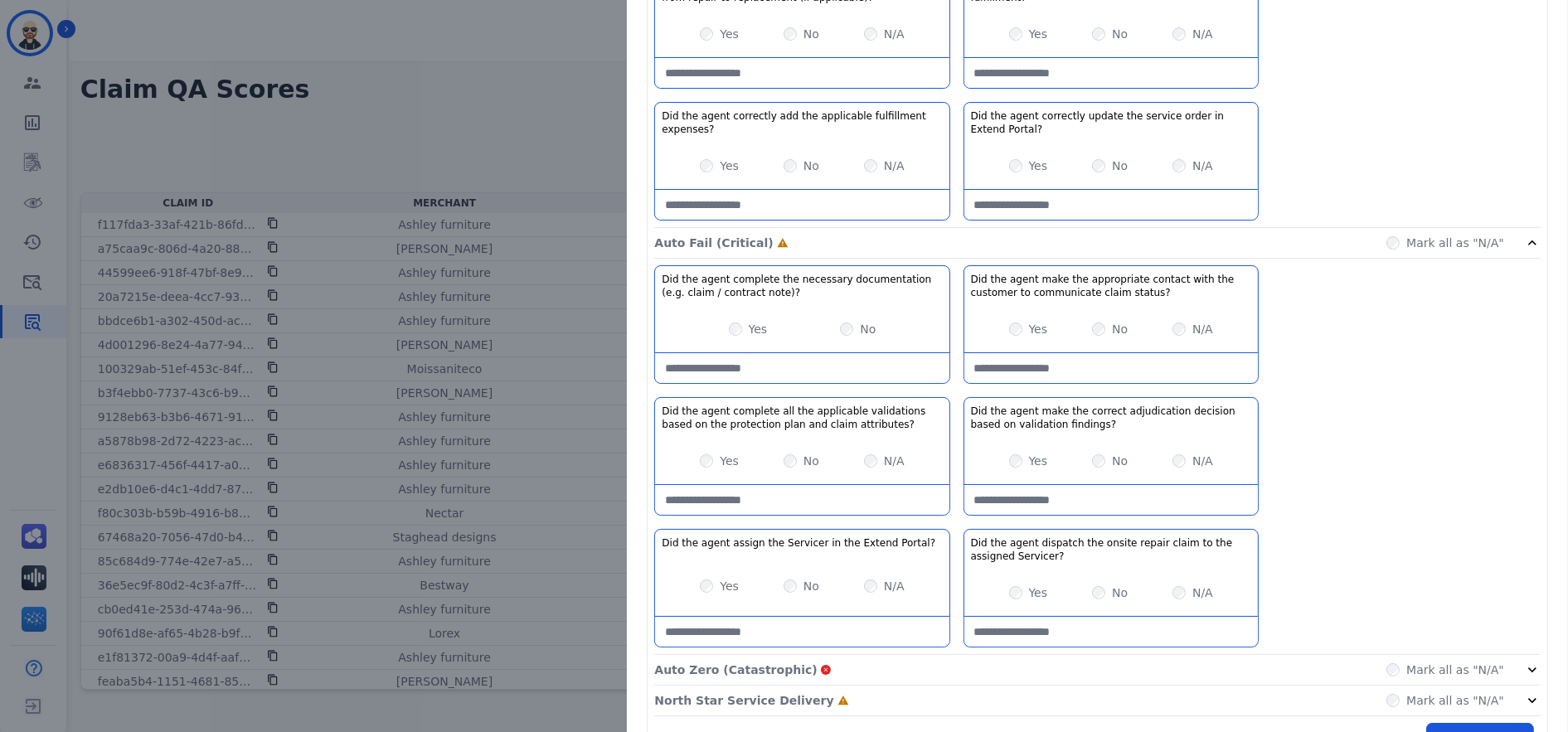
click at [858, 655] on div "Auto Zero (Catastrophic) Mark all as "N/A"" at bounding box center [1097, 670] width 886 height 31
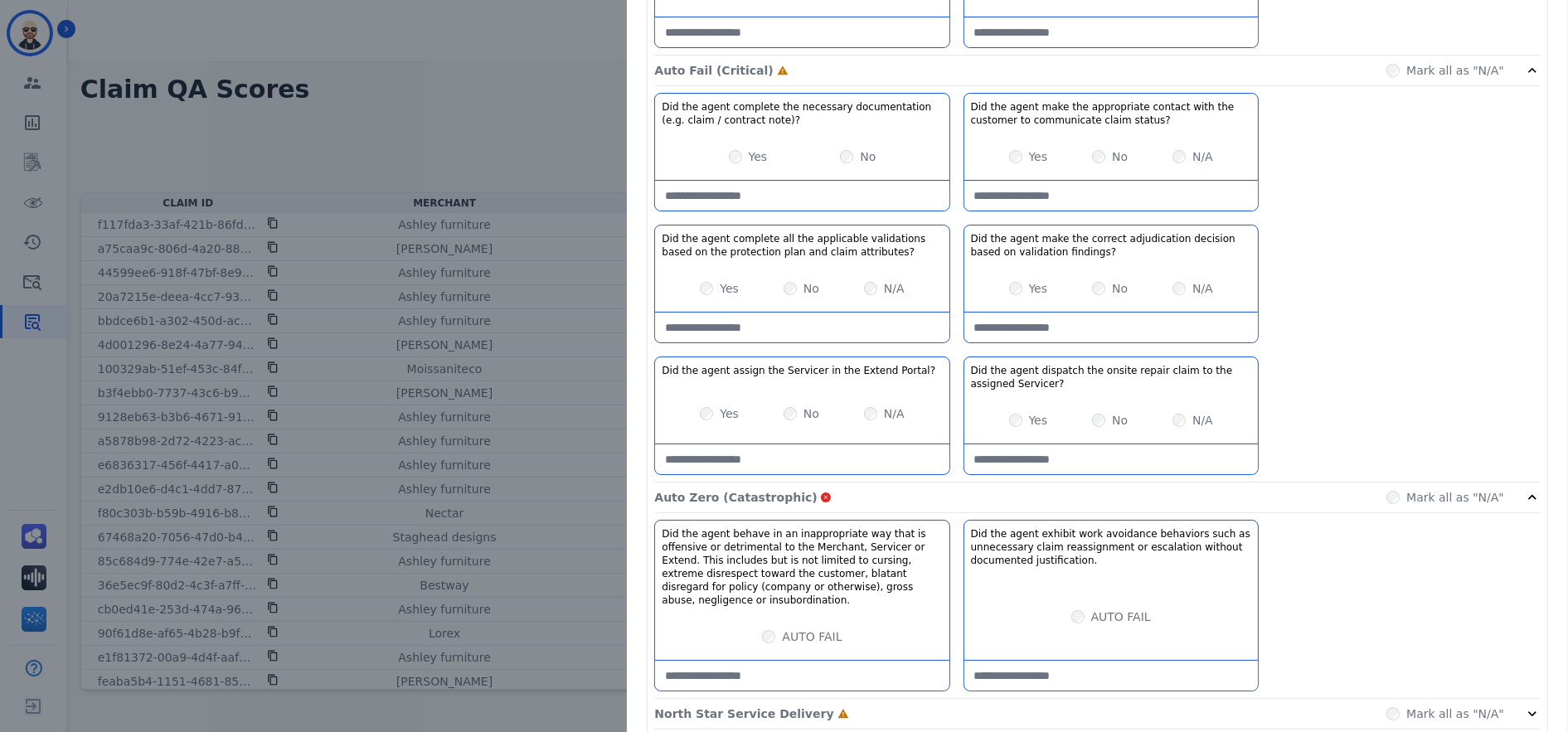
click at [877, 699] on div "North Star Service Delivery Incomplete Mark all as "N/A"" at bounding box center [1097, 714] width 886 height 31
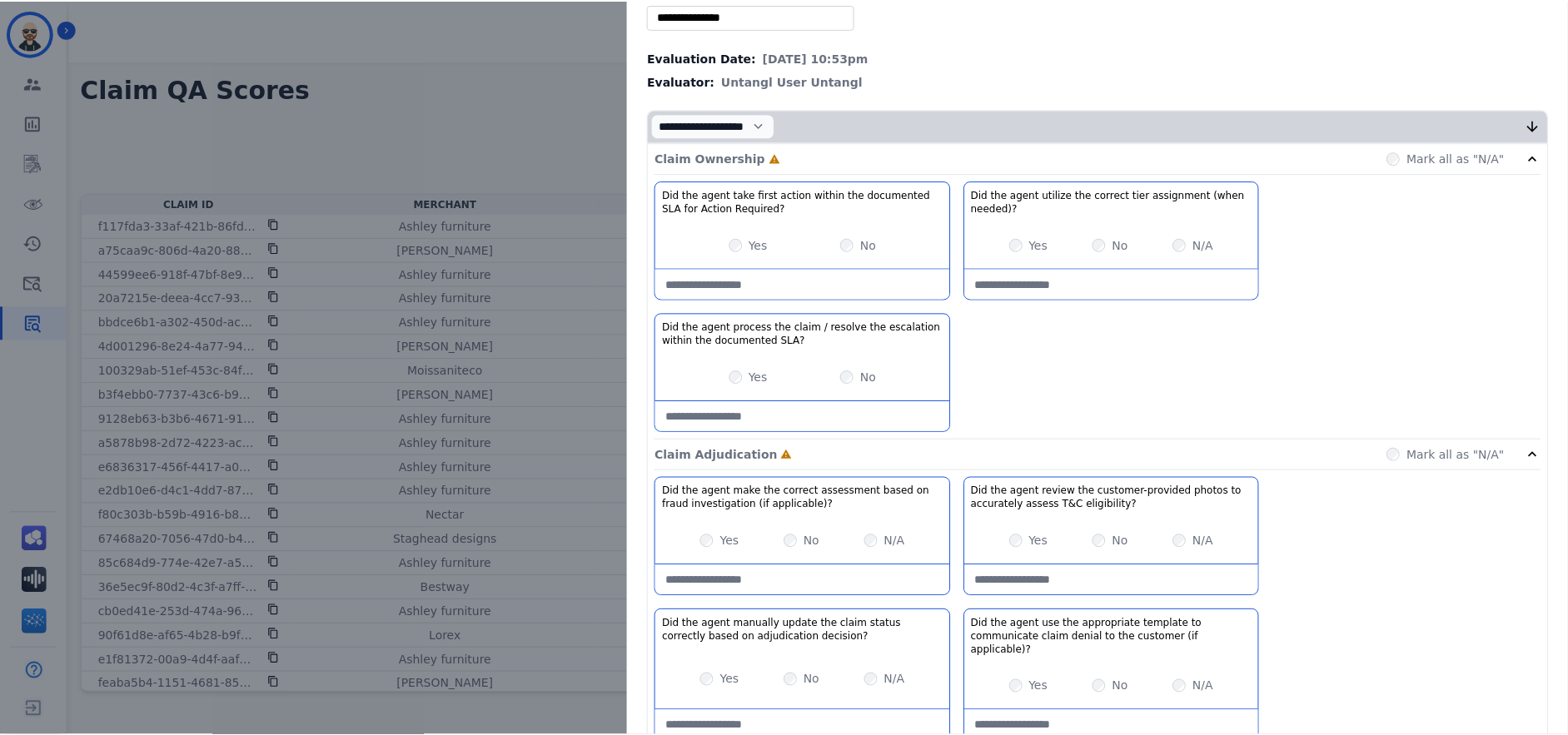
scroll to position [161, 0]
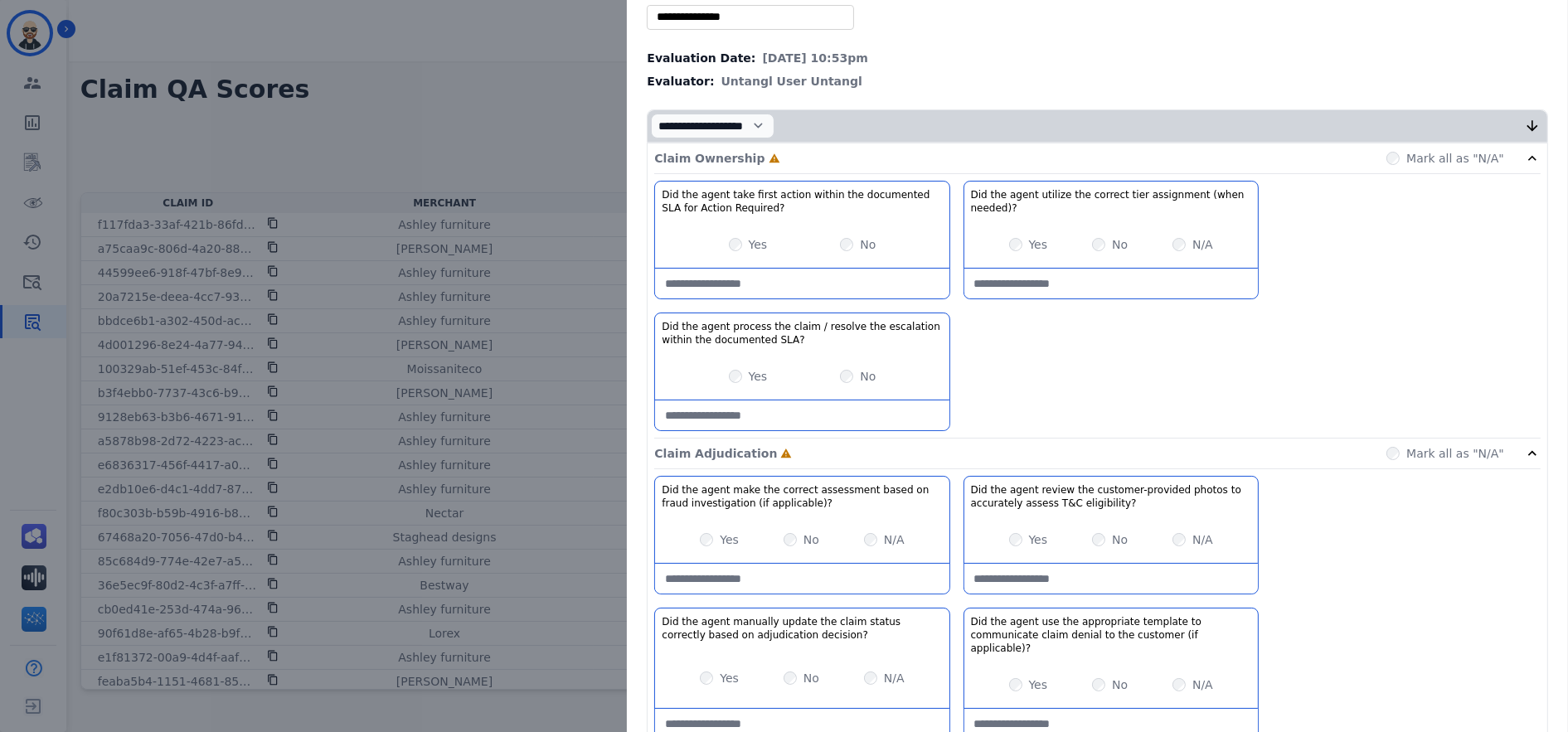
click at [347, 189] on div "Claim ID Agents List ** [PERSON_NAME] [PERSON_NAME] [PERSON_NAME] [PERSON_NAME]…" at bounding box center [784, 366] width 1568 height 732
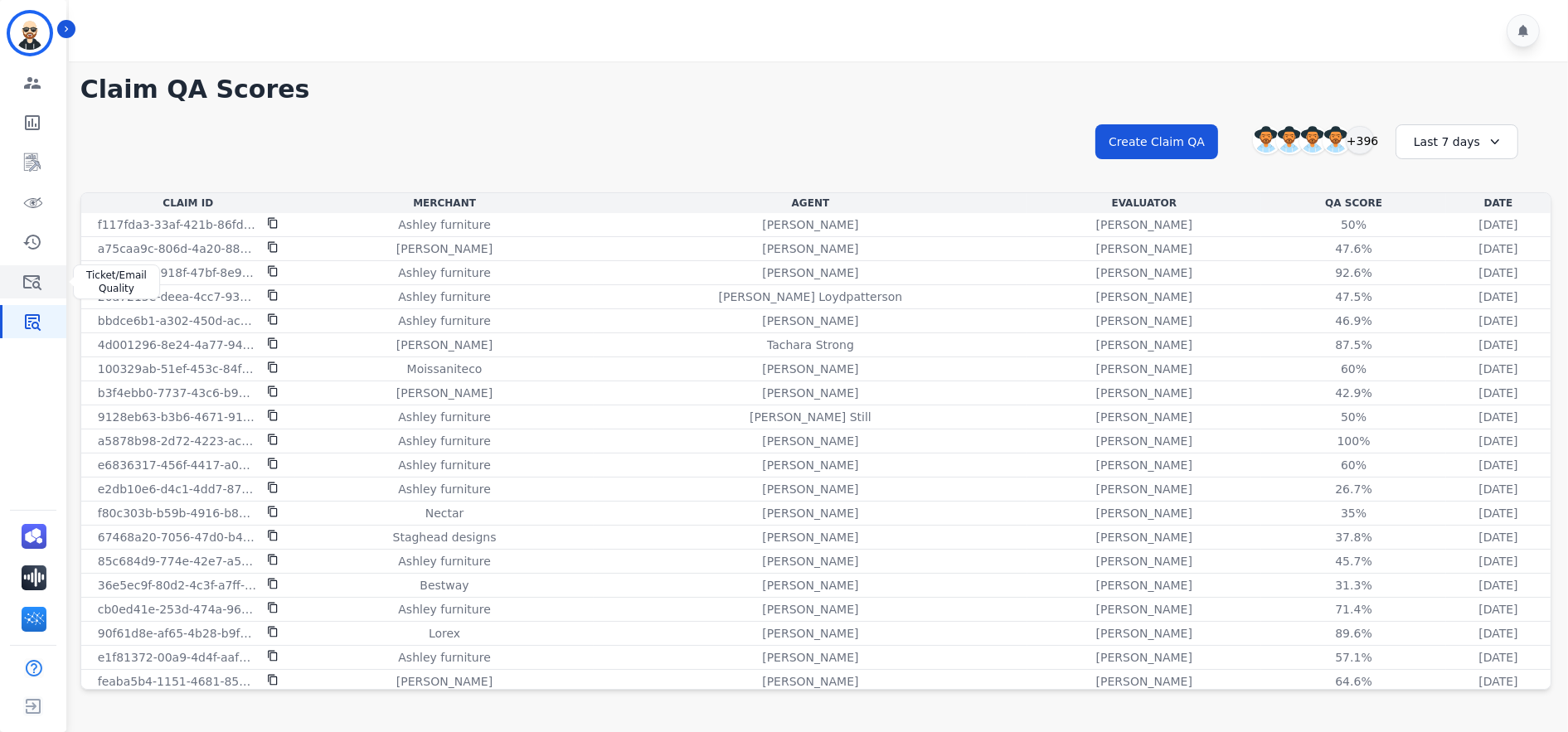
click at [28, 288] on icon "Sidebar" at bounding box center [32, 282] width 19 height 15
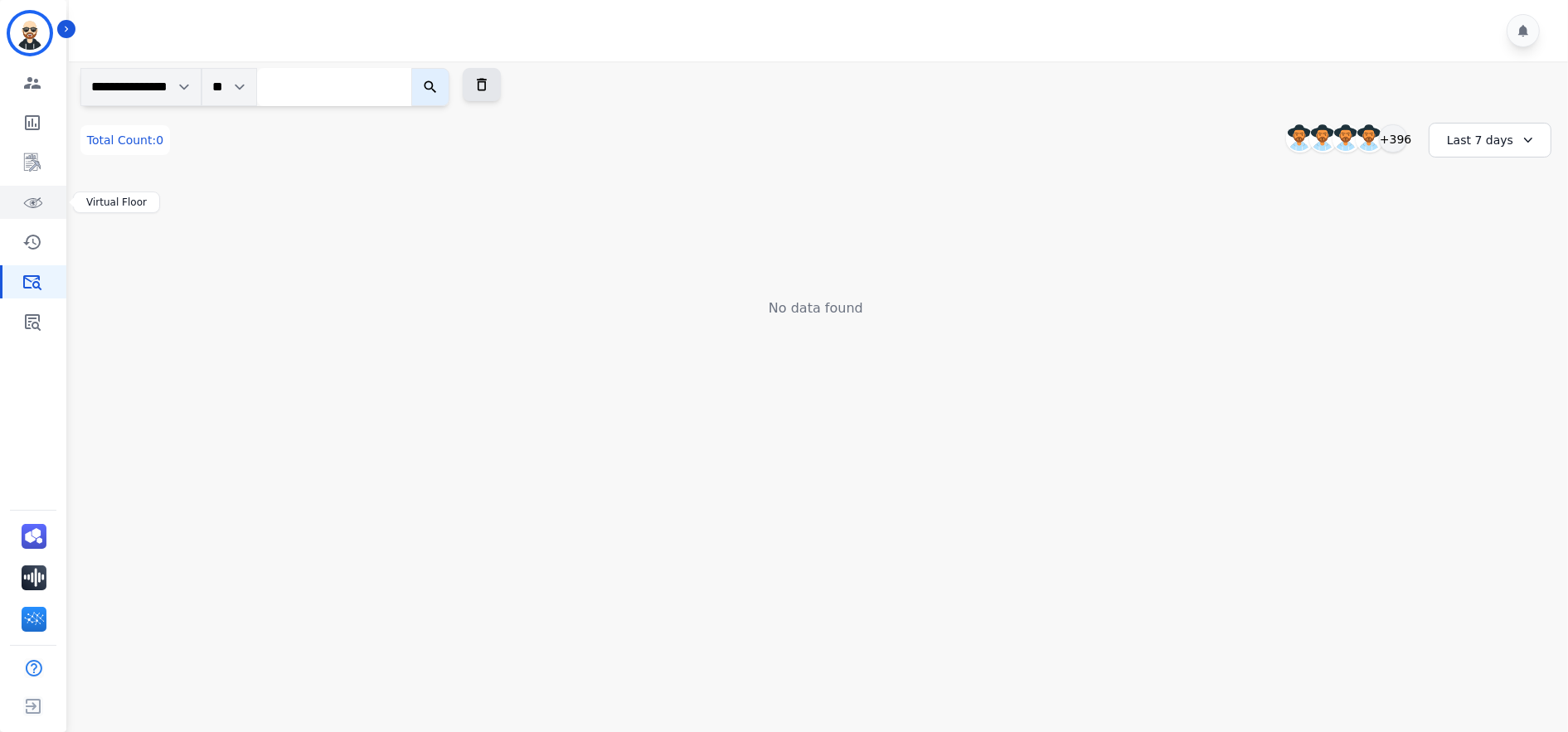
click at [37, 197] on icon "Sidebar" at bounding box center [32, 202] width 19 height 19
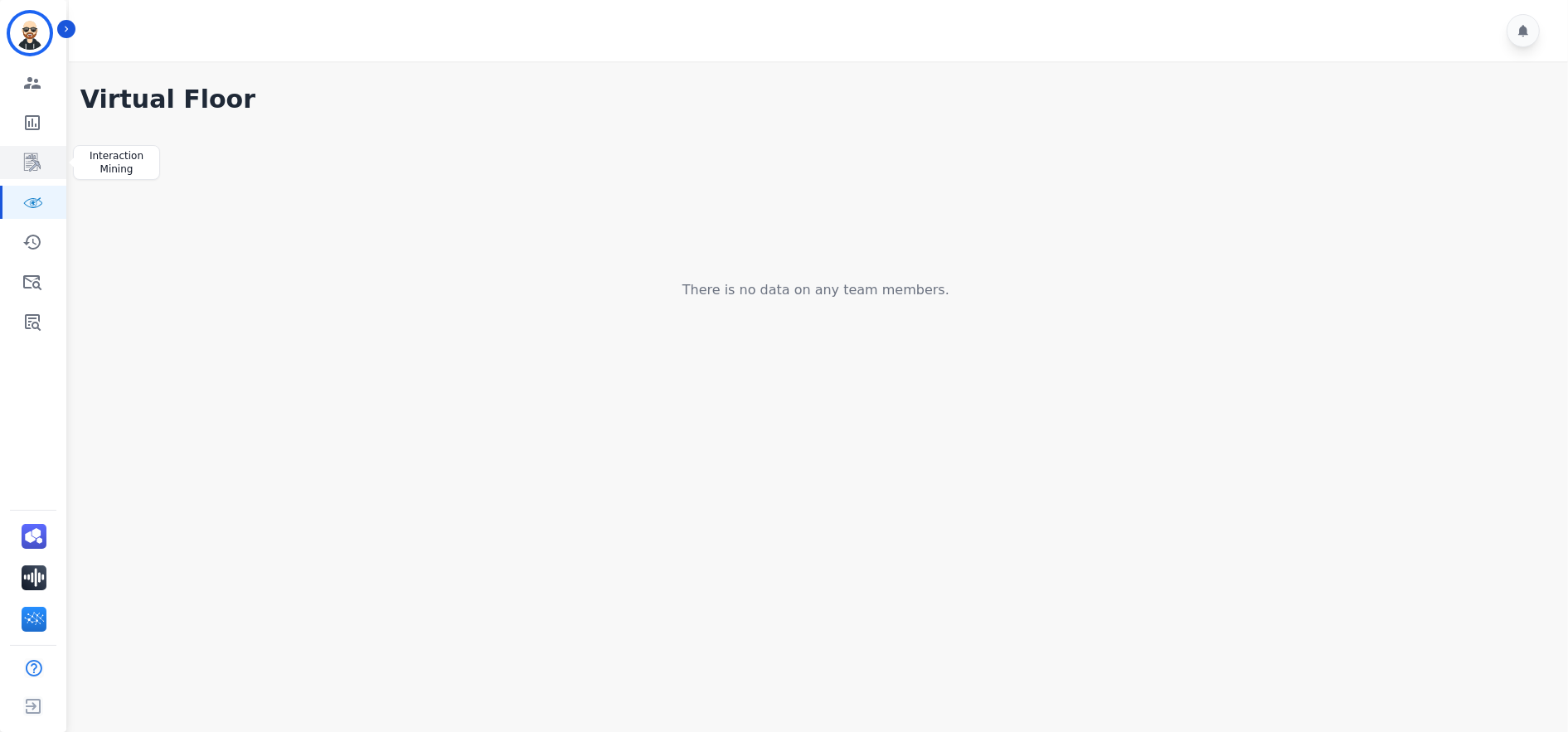
click at [34, 162] on icon "Sidebar" at bounding box center [32, 162] width 17 height 19
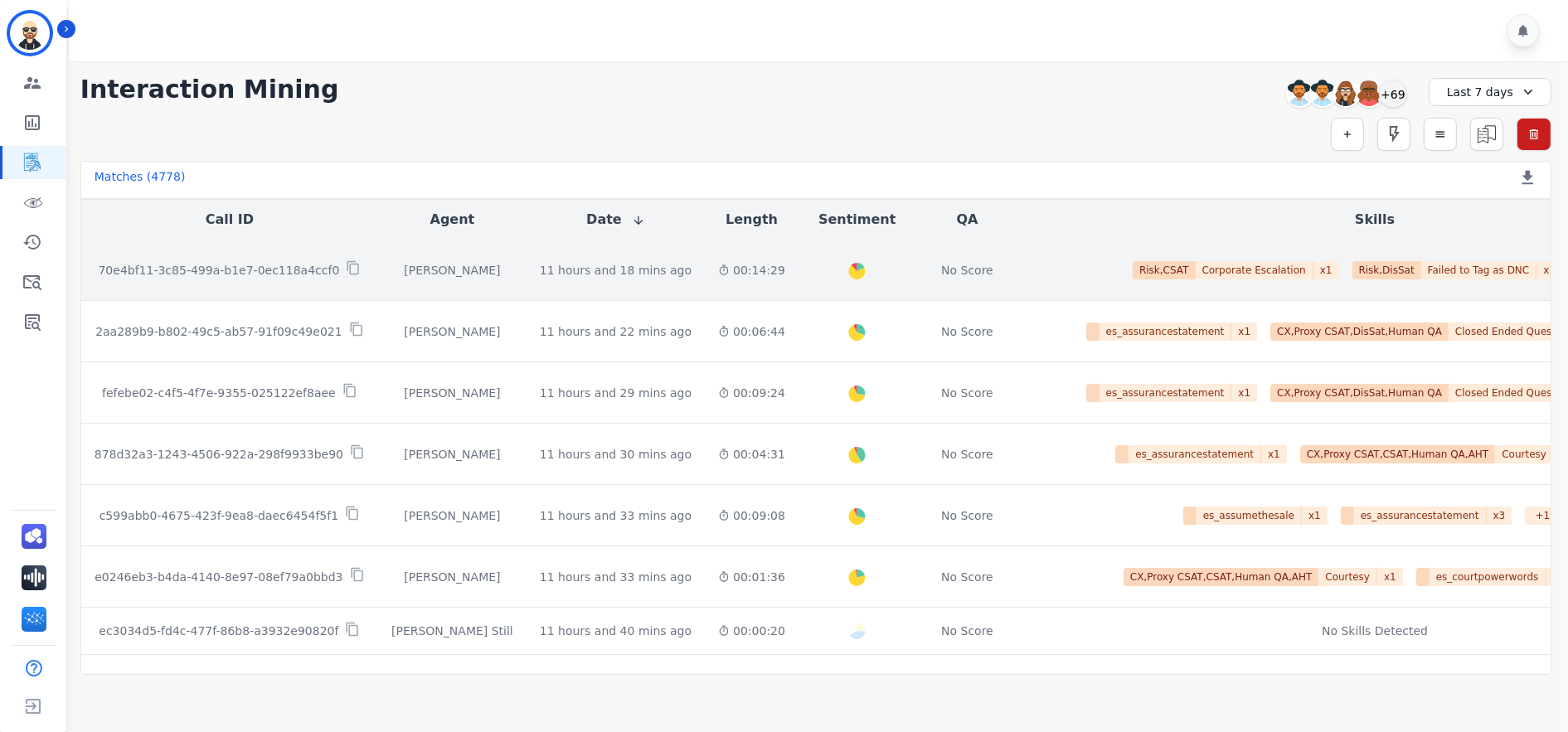
click at [391, 262] on div "[PERSON_NAME]" at bounding box center [452, 270] width 122 height 17
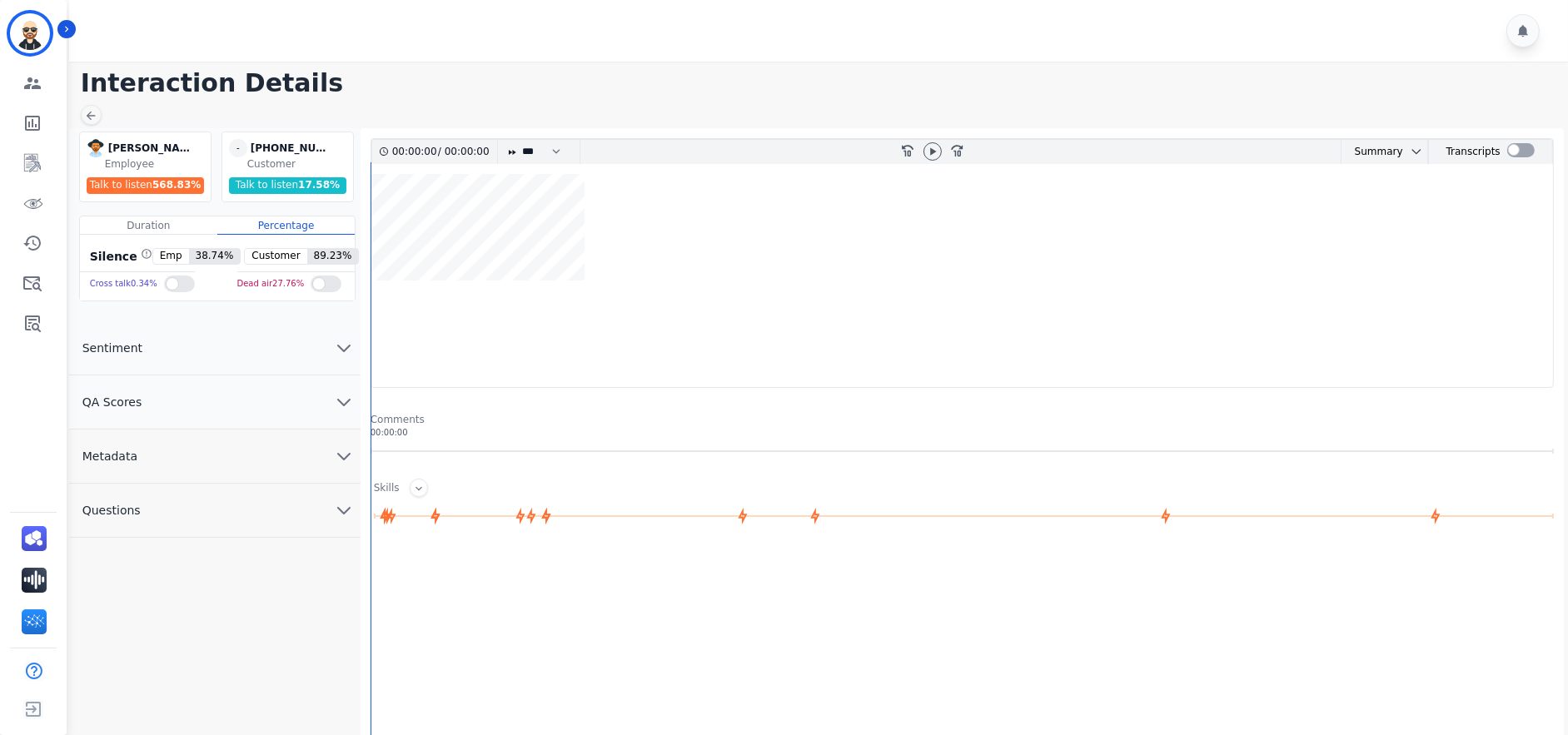
click at [341, 350] on icon "chevron down" at bounding box center [344, 348] width 20 height 20
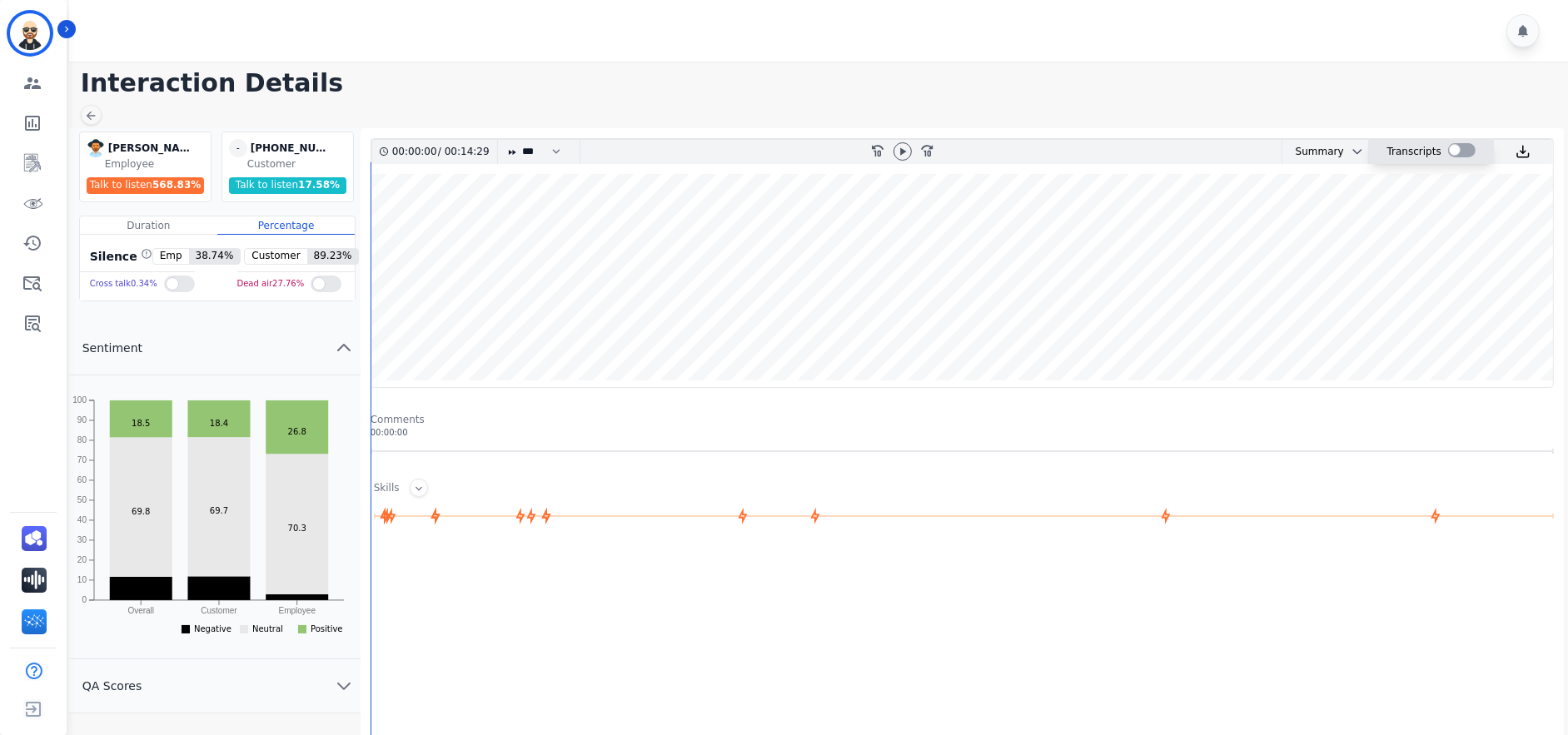
click at [1396, 149] on div "Transcripts" at bounding box center [1413, 151] width 54 height 24
click at [1344, 149] on button at bounding box center [1354, 151] width 20 height 13
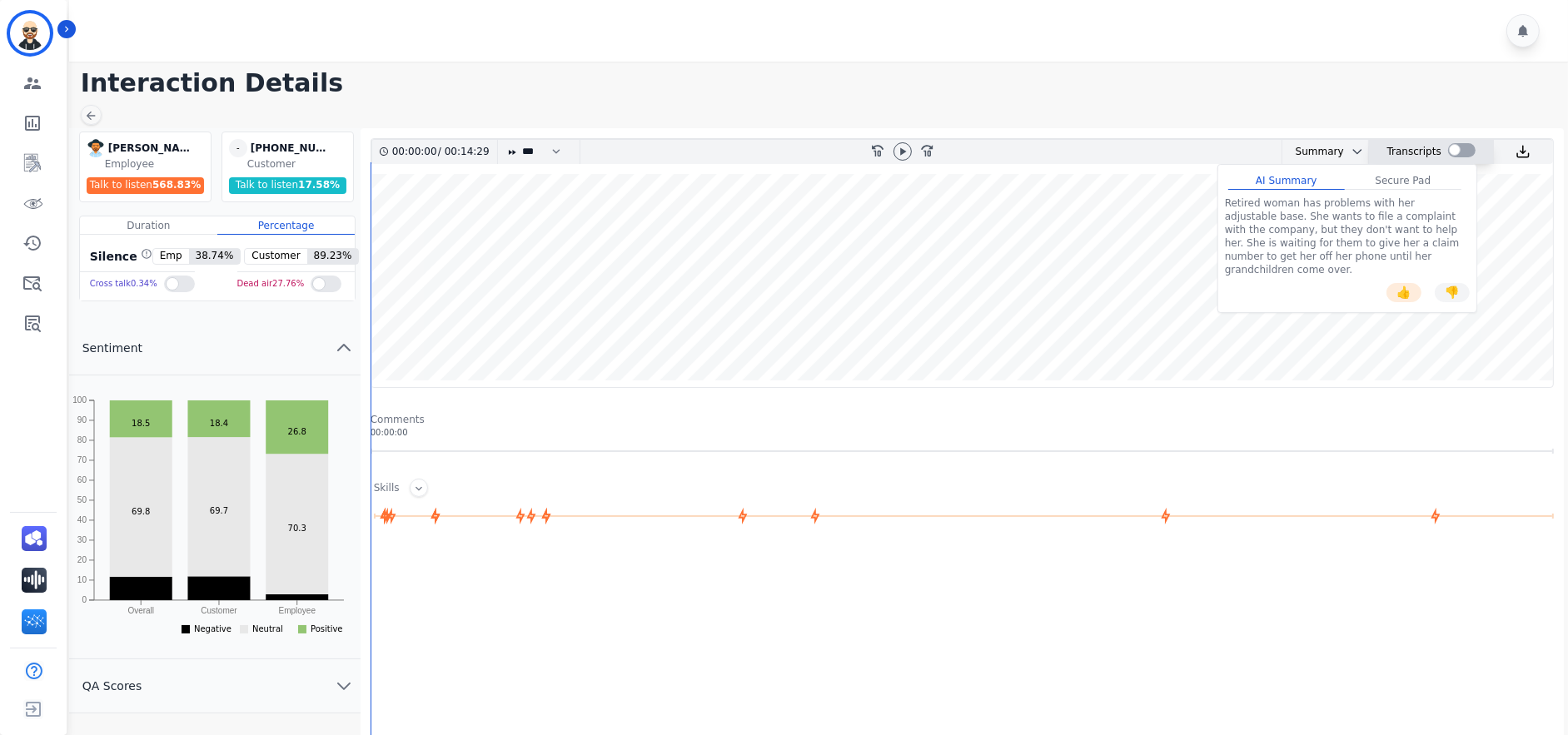
click at [1451, 151] on div at bounding box center [1461, 150] width 28 height 14
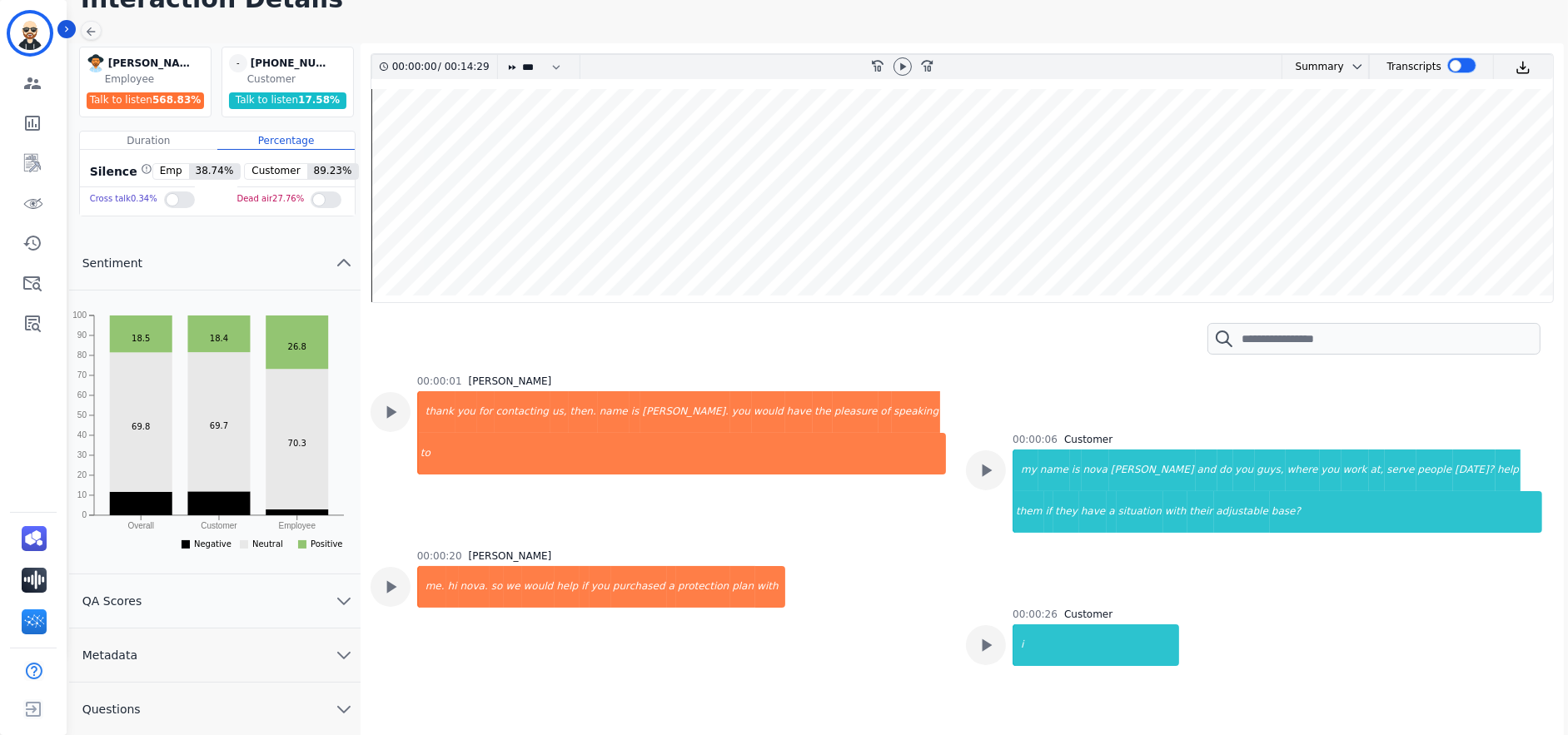
scroll to position [85, 0]
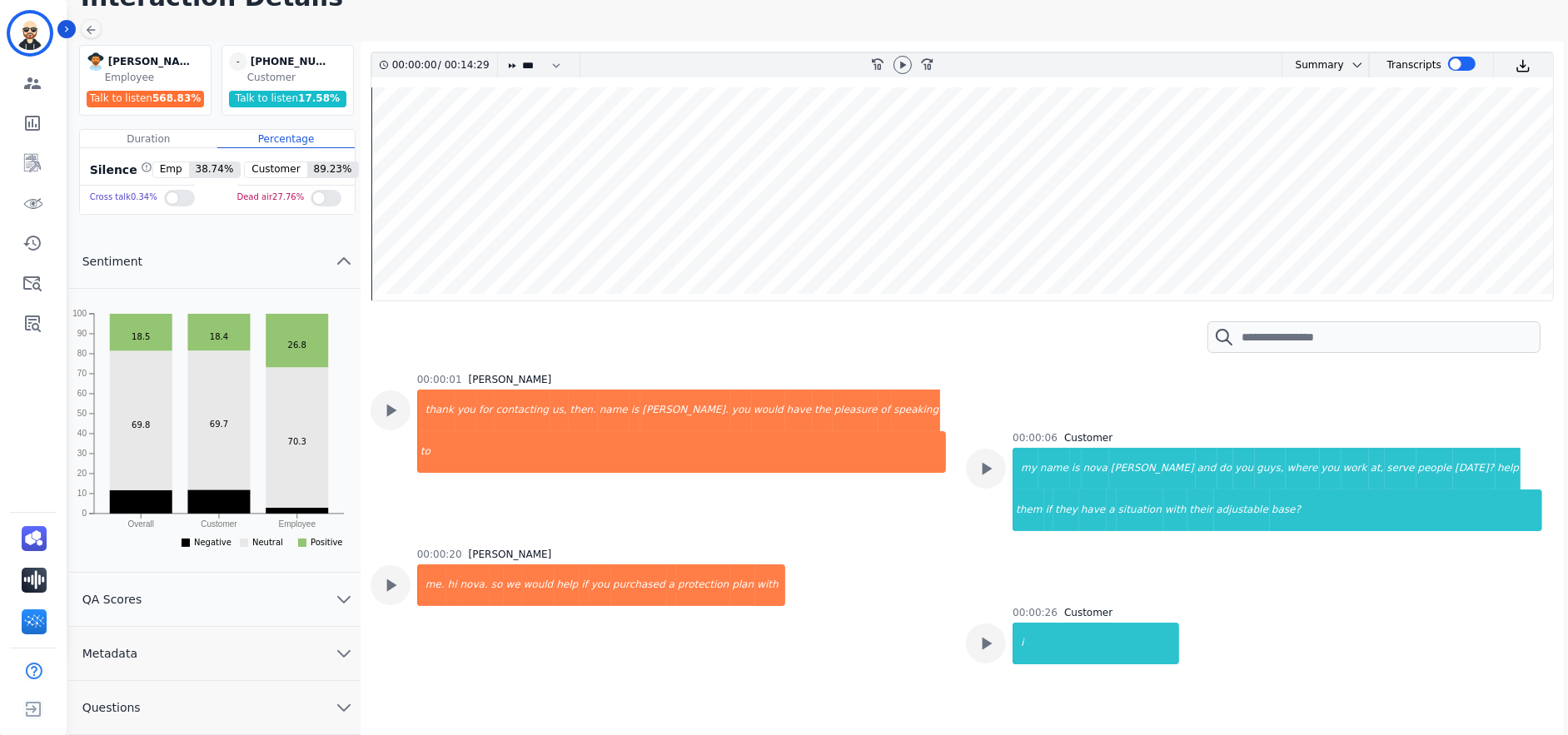
click at [266, 591] on button "QA Scores" at bounding box center [215, 599] width 292 height 54
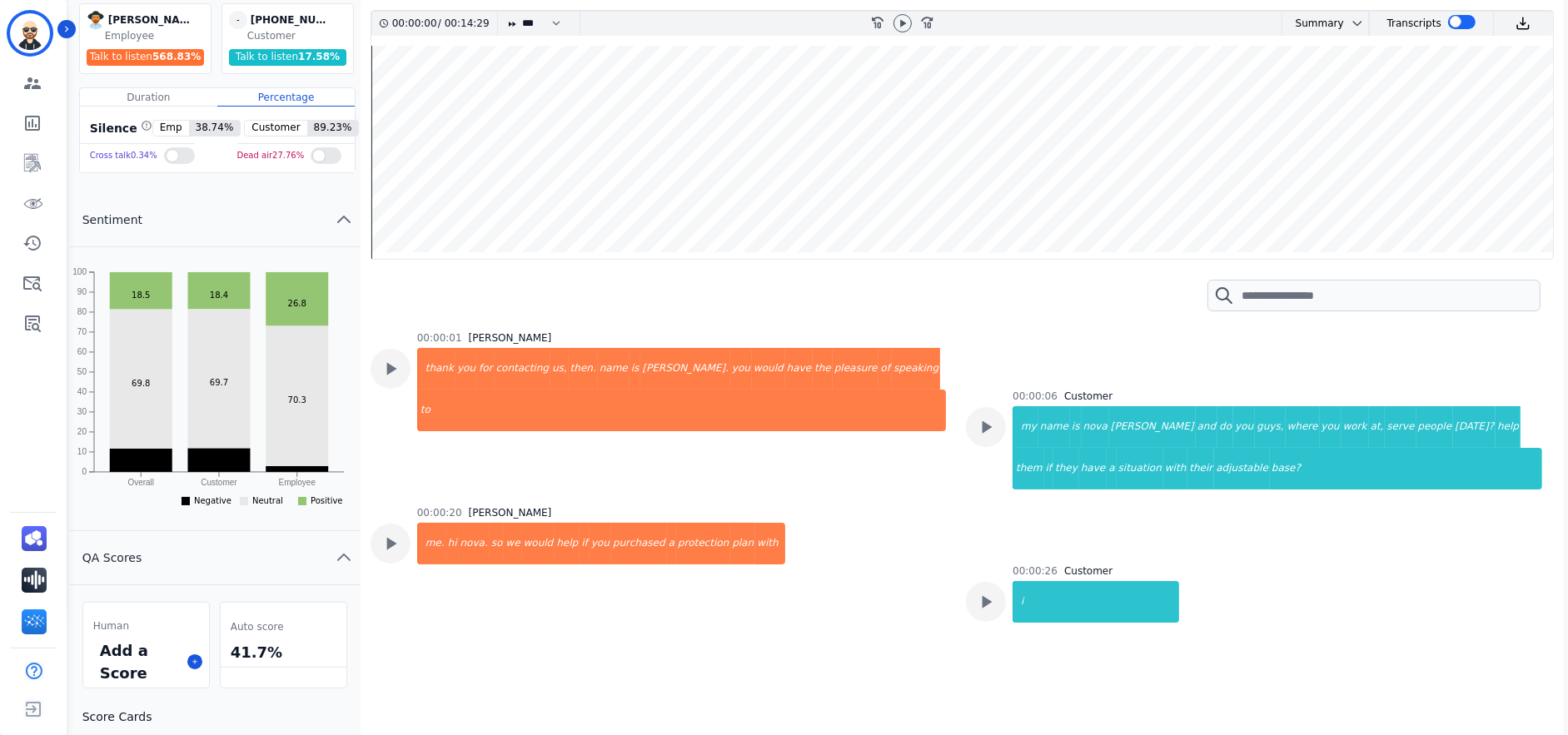
scroll to position [370, 0]
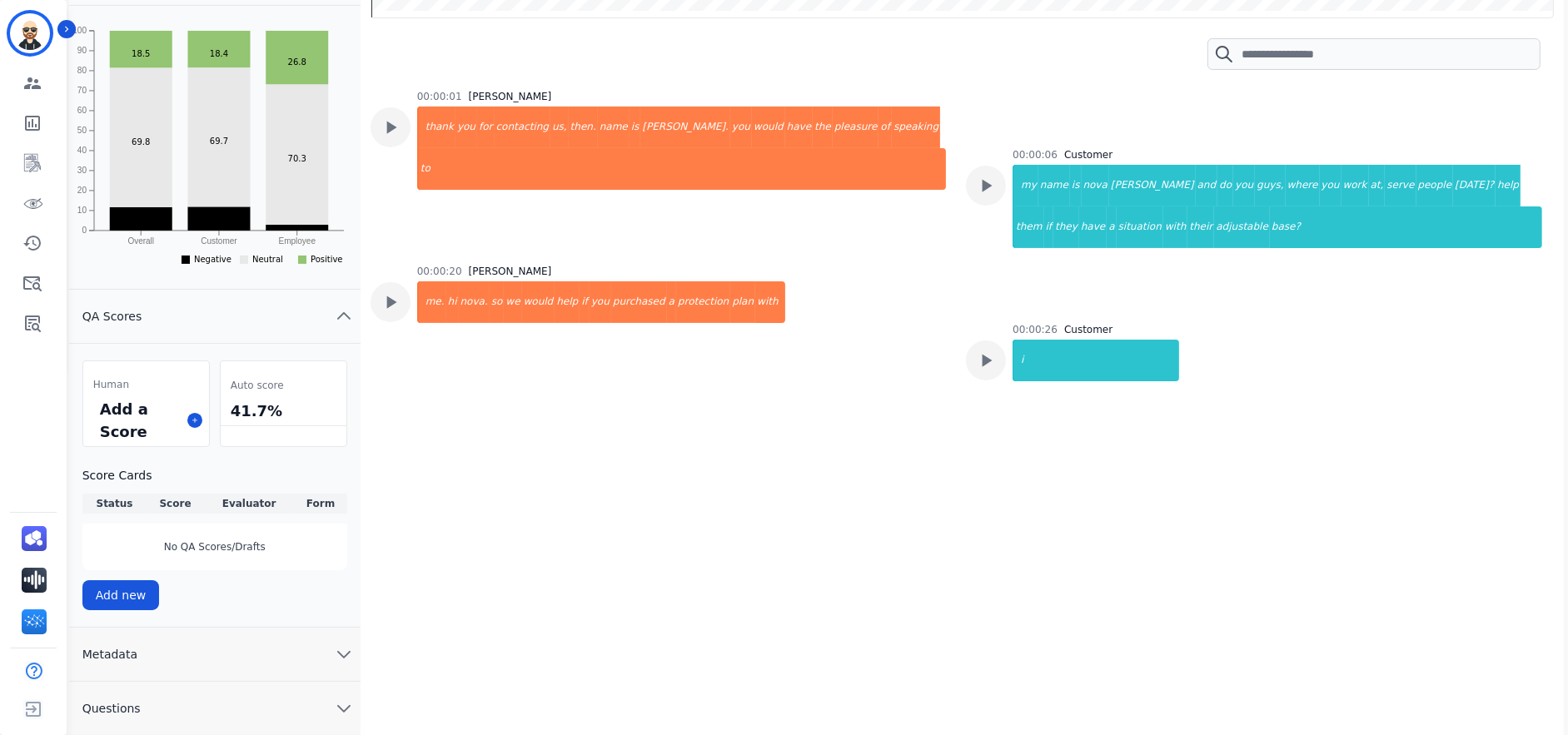
click at [240, 644] on button "Metadata" at bounding box center [215, 654] width 292 height 54
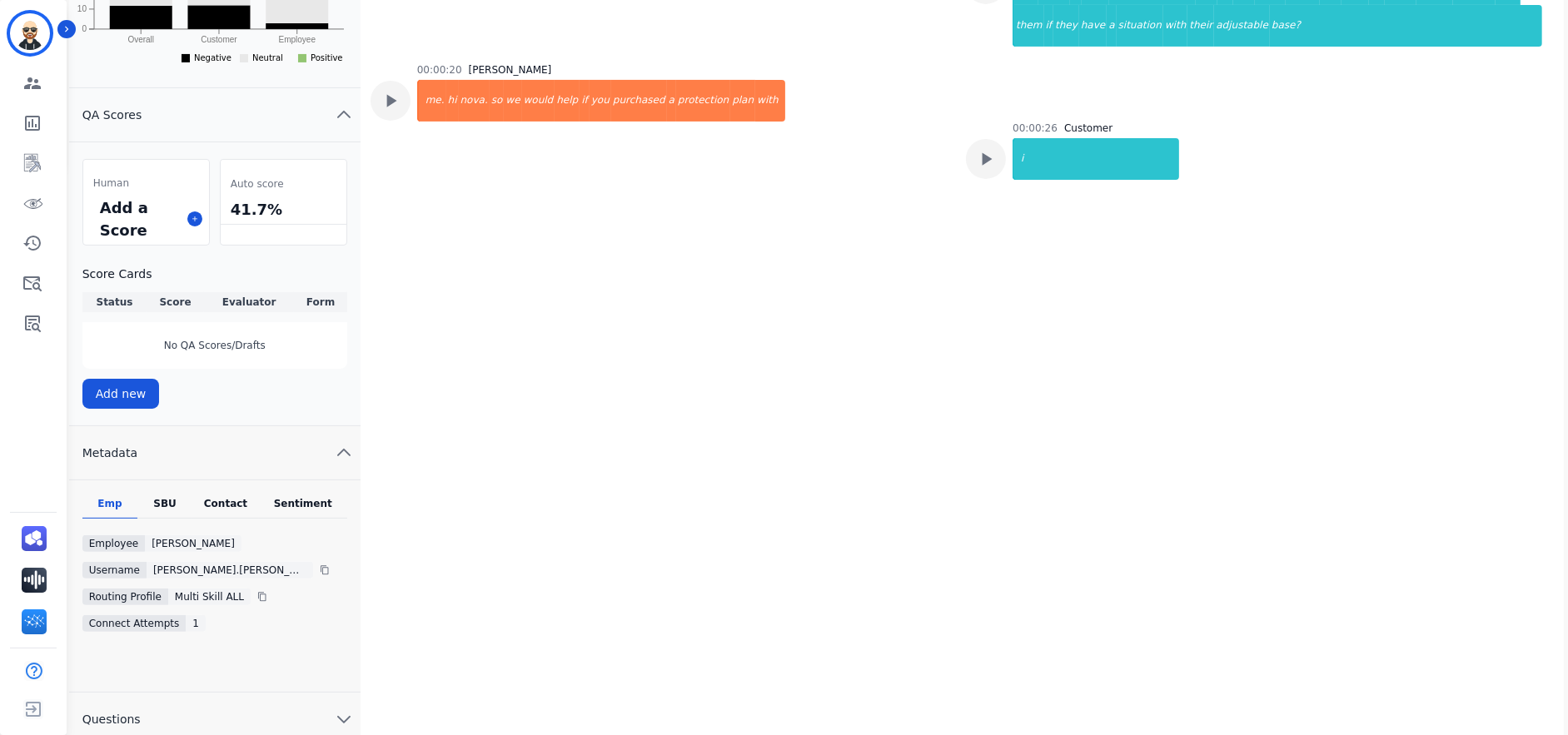
scroll to position [581, 0]
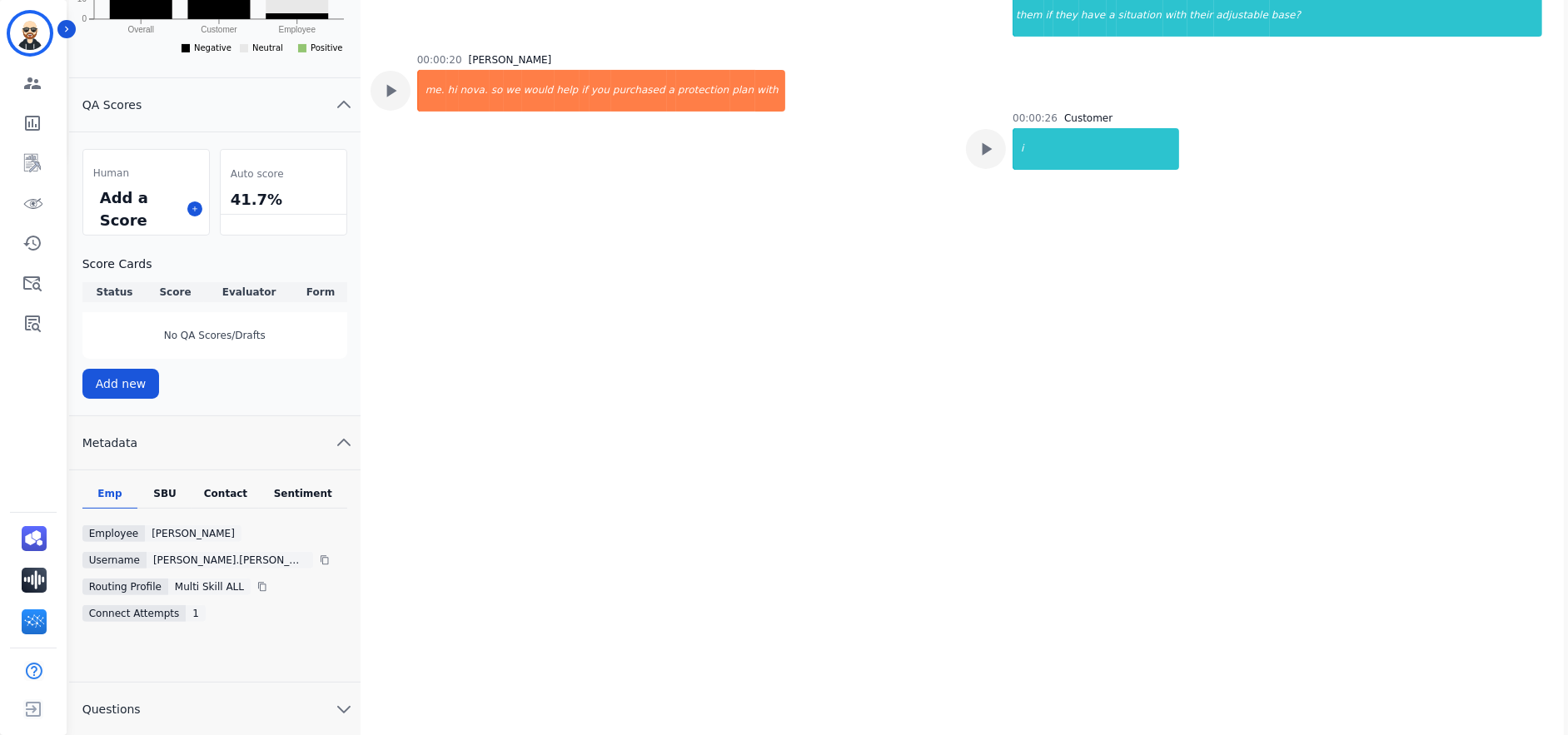
click at [209, 702] on button "Questions" at bounding box center [215, 709] width 292 height 54
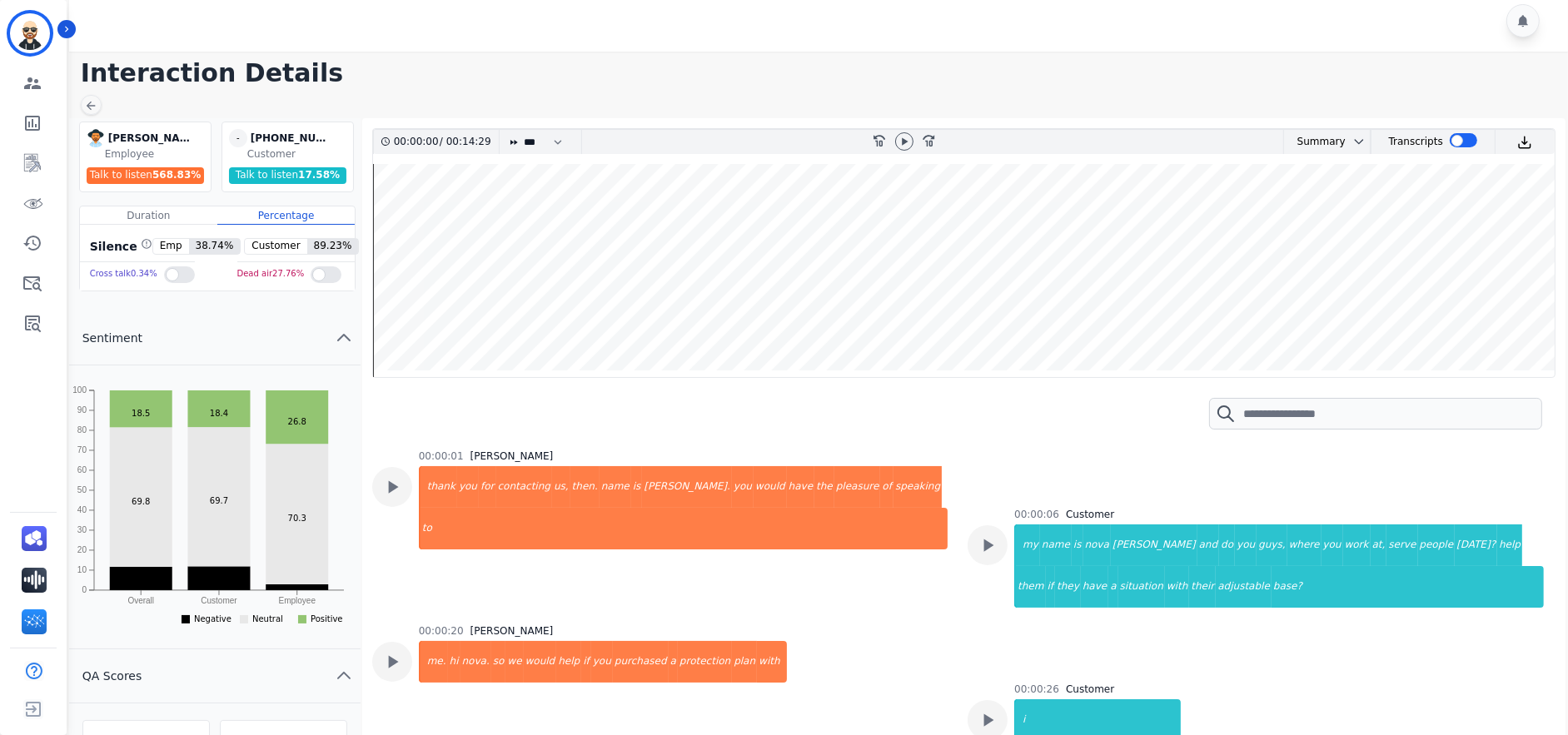
scroll to position [0, 0]
